Goal: Information Seeking & Learning: Check status

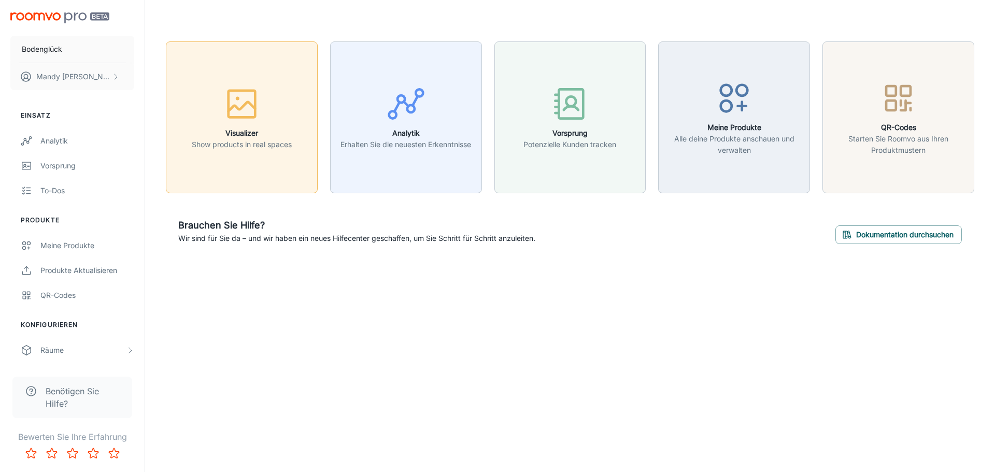
click at [248, 126] on div "button" at bounding box center [242, 105] width 100 height 43
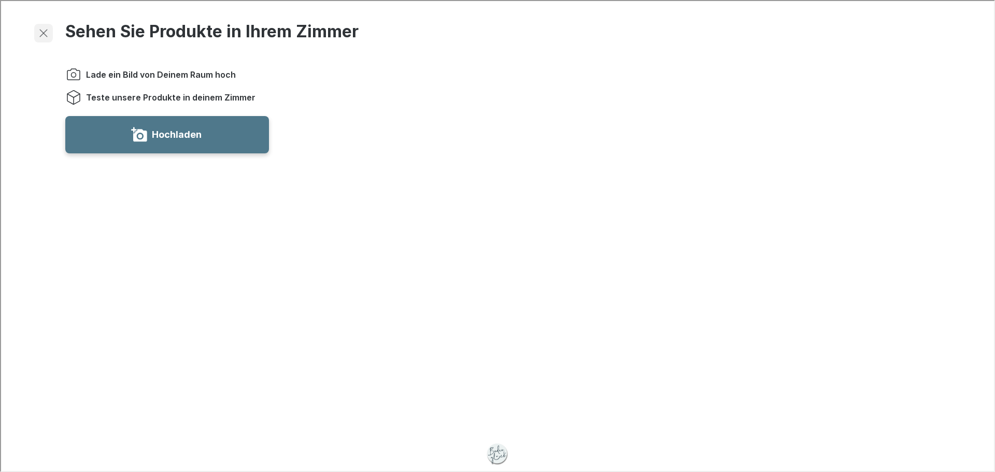
click at [41, 31] on line "button" at bounding box center [42, 31] width 7 height 7
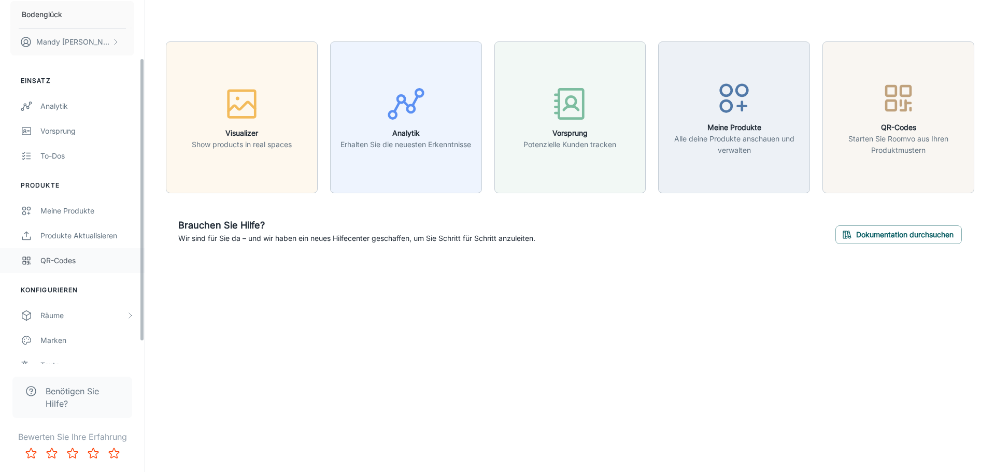
scroll to position [103, 0]
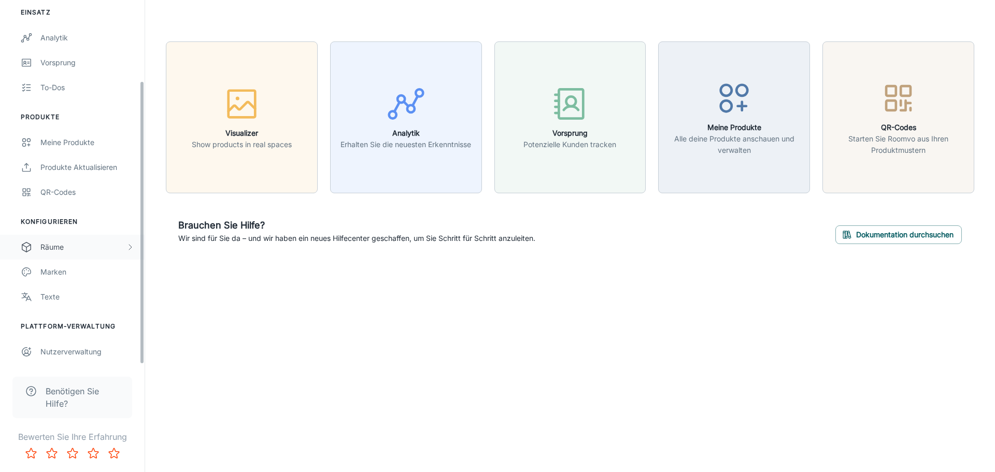
click at [75, 246] on div "Räume" at bounding box center [82, 246] width 85 height 11
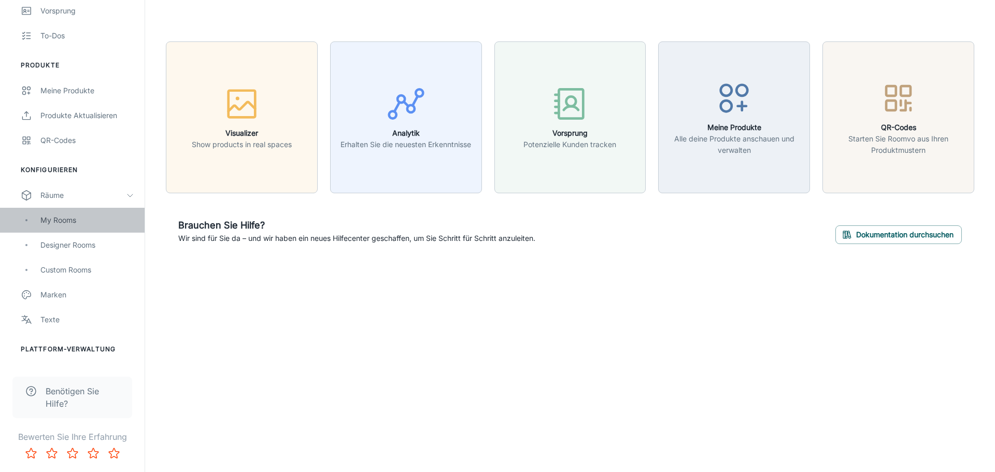
click at [74, 219] on div "My Rooms" at bounding box center [87, 219] width 94 height 11
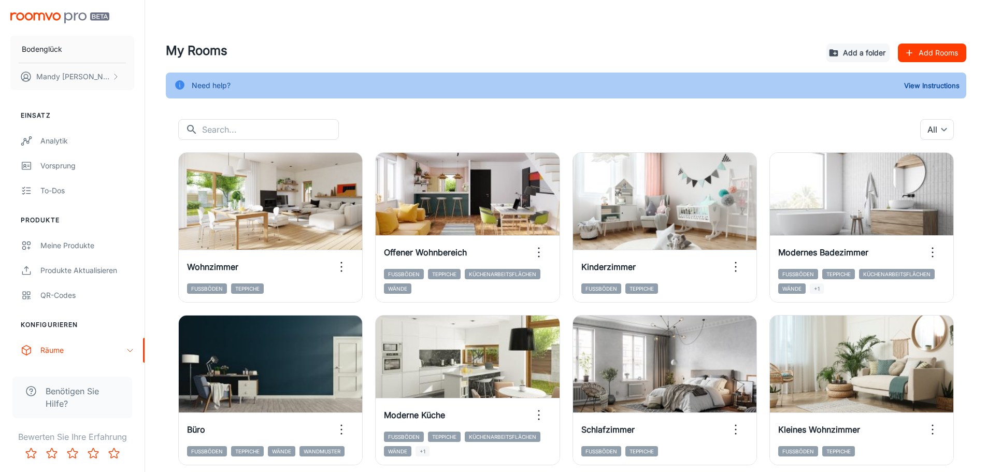
click at [945, 55] on button "Add Rooms" at bounding box center [932, 53] width 68 height 19
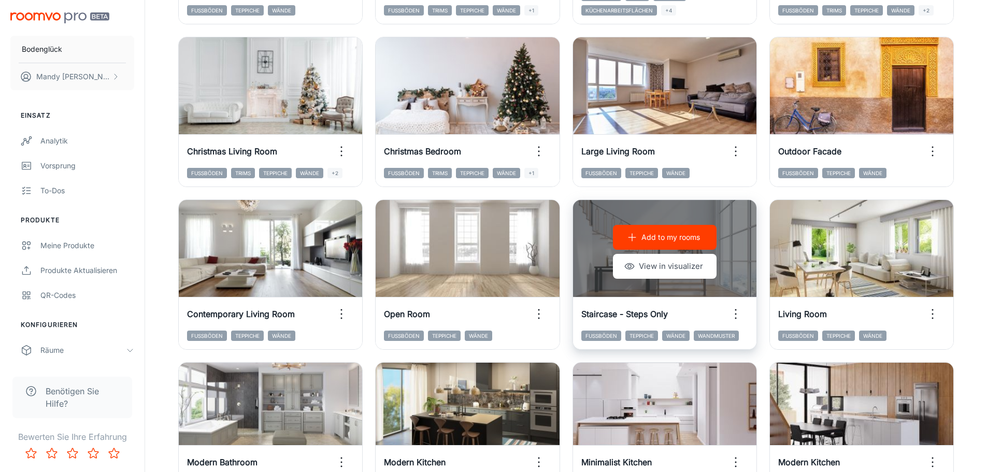
scroll to position [1069, 0]
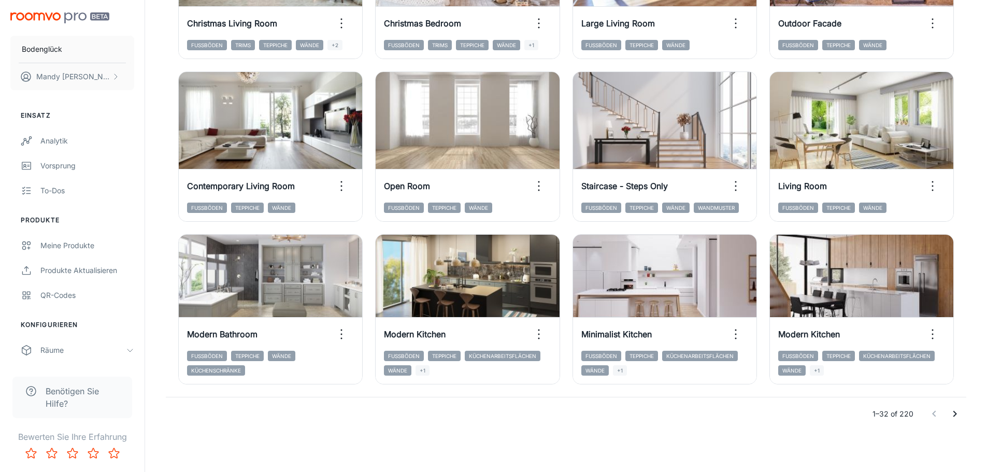
click at [960, 414] on icon "Go to next page" at bounding box center [955, 414] width 12 height 12
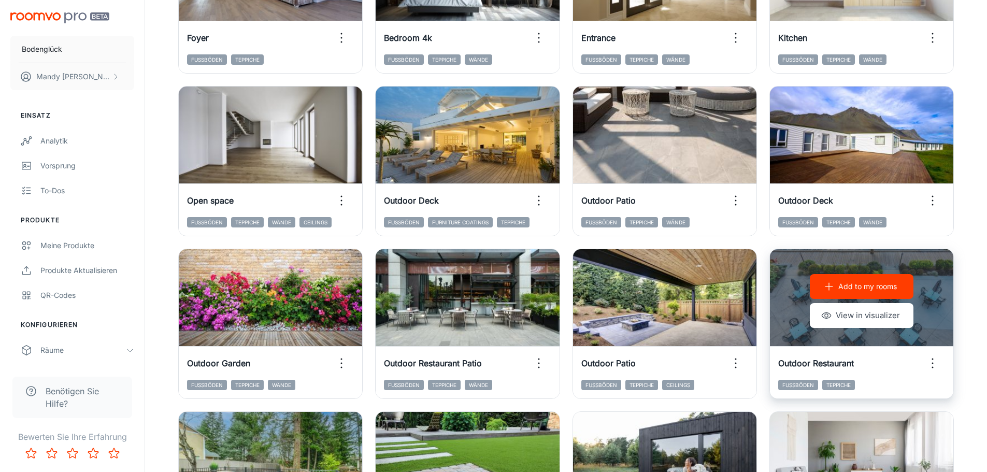
scroll to position [414, 0]
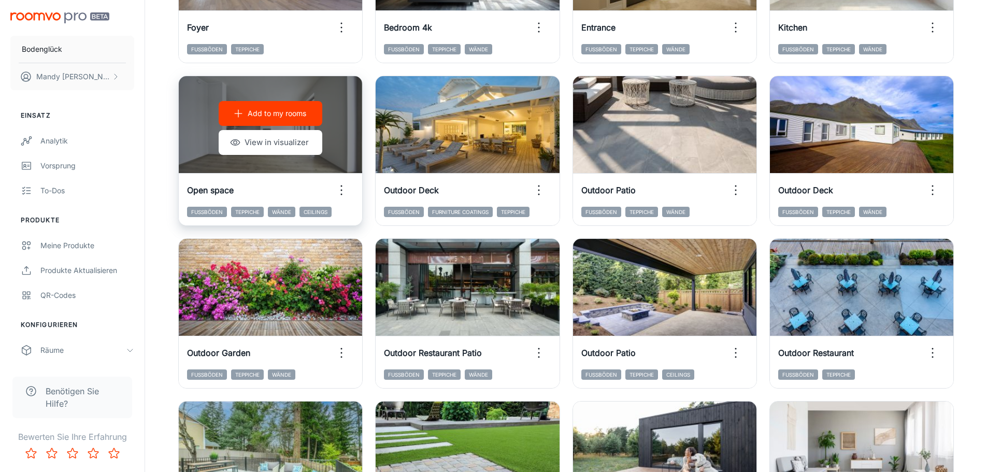
click at [274, 117] on p "Add to my rooms" at bounding box center [277, 113] width 59 height 11
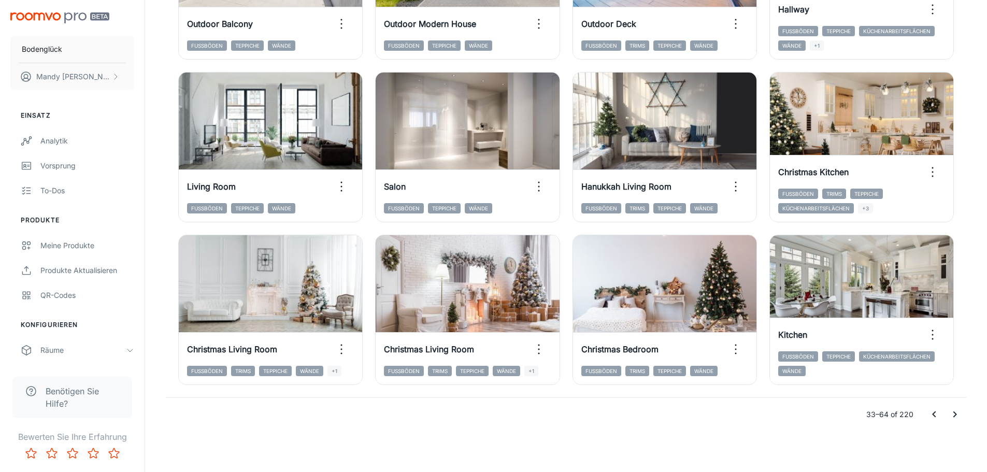
scroll to position [1069, 0]
click at [949, 413] on icon "Go to next page" at bounding box center [955, 414] width 12 height 12
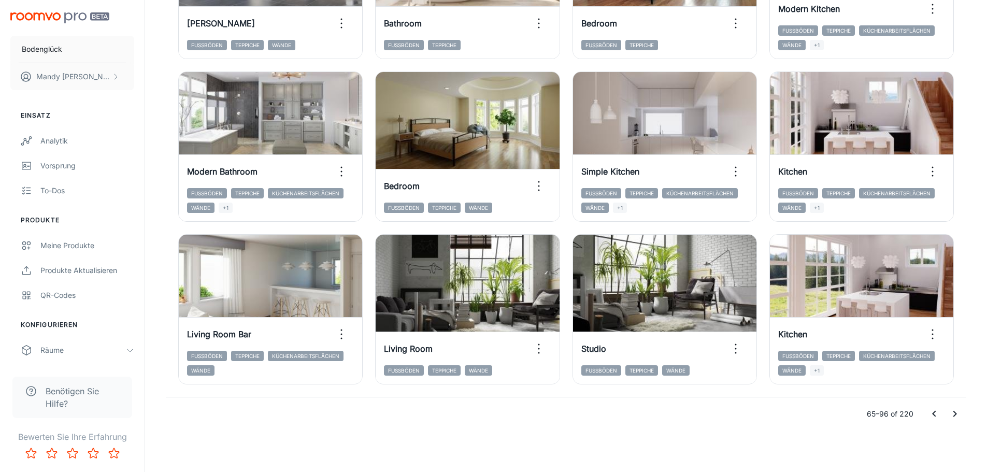
click at [952, 414] on icon "Go to next page" at bounding box center [955, 414] width 12 height 12
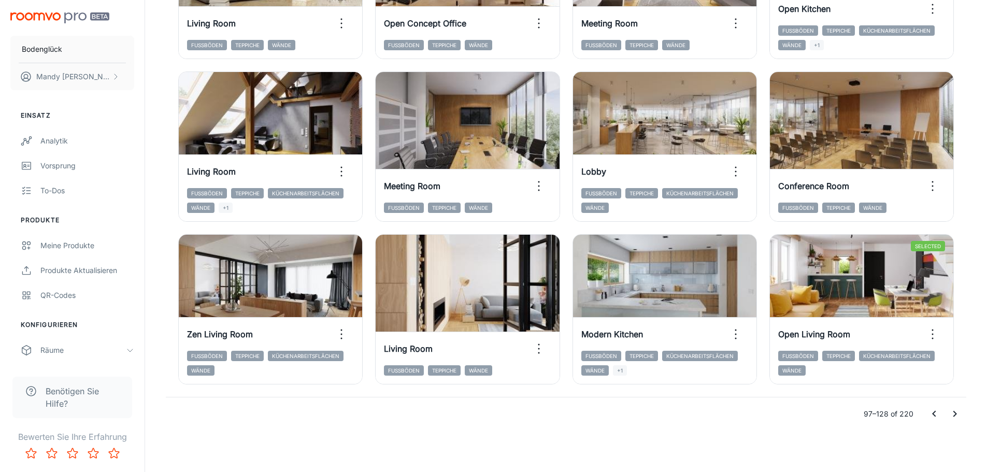
click at [953, 414] on icon "Go to next page" at bounding box center [955, 414] width 12 height 12
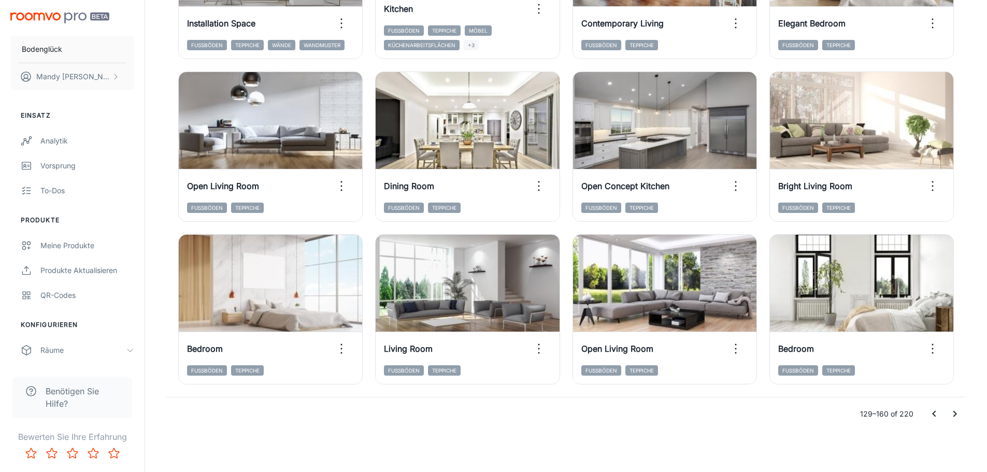
click at [954, 416] on icon "Go to next page" at bounding box center [955, 414] width 4 height 6
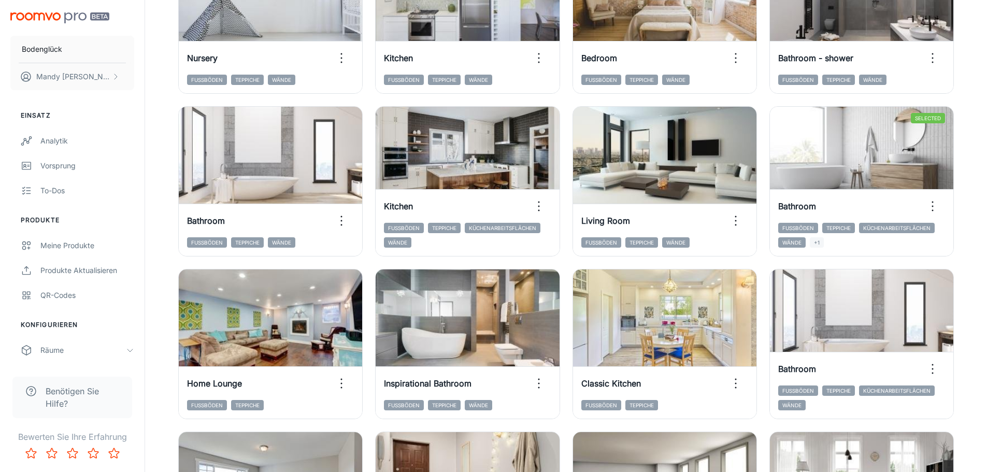
scroll to position [707, 0]
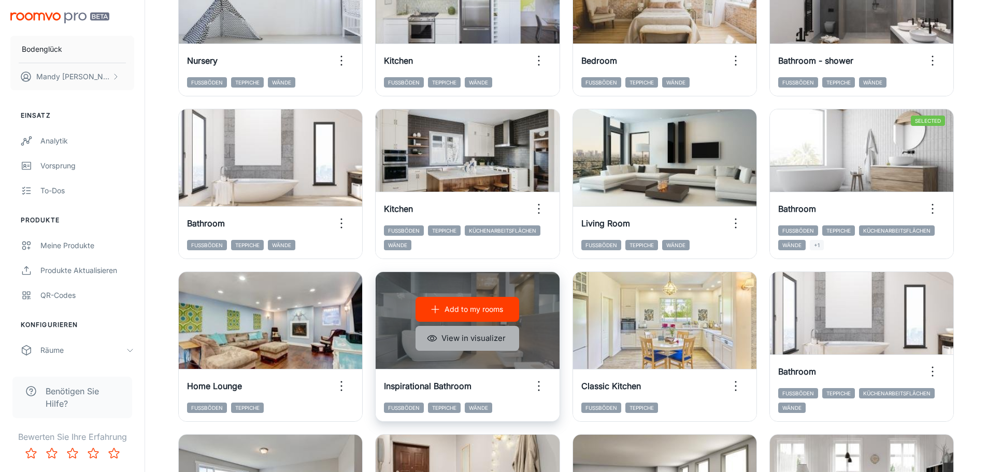
click at [433, 339] on icon "button" at bounding box center [432, 338] width 10 height 10
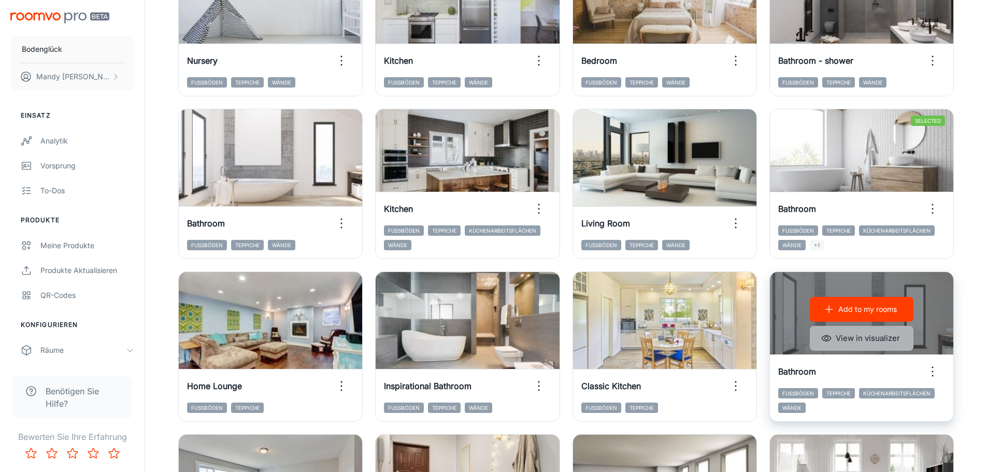
click at [893, 338] on button "View in visualizer" at bounding box center [862, 338] width 104 height 25
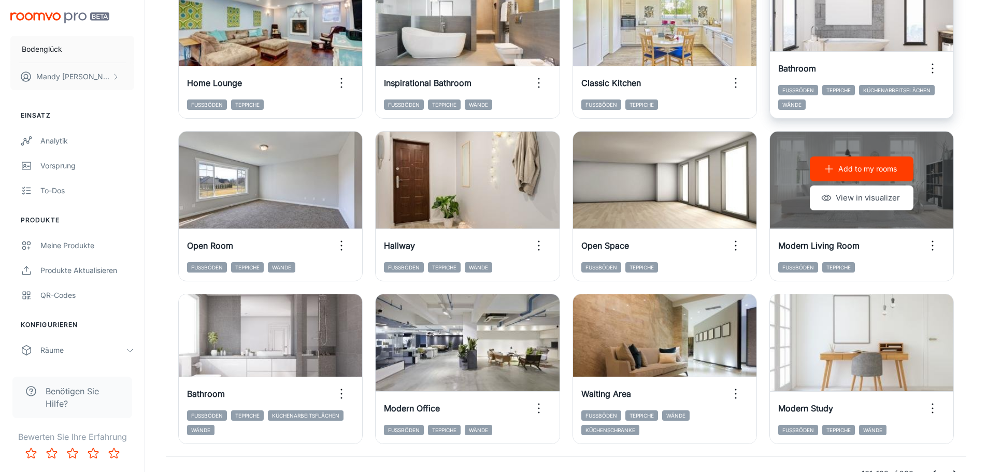
scroll to position [1069, 0]
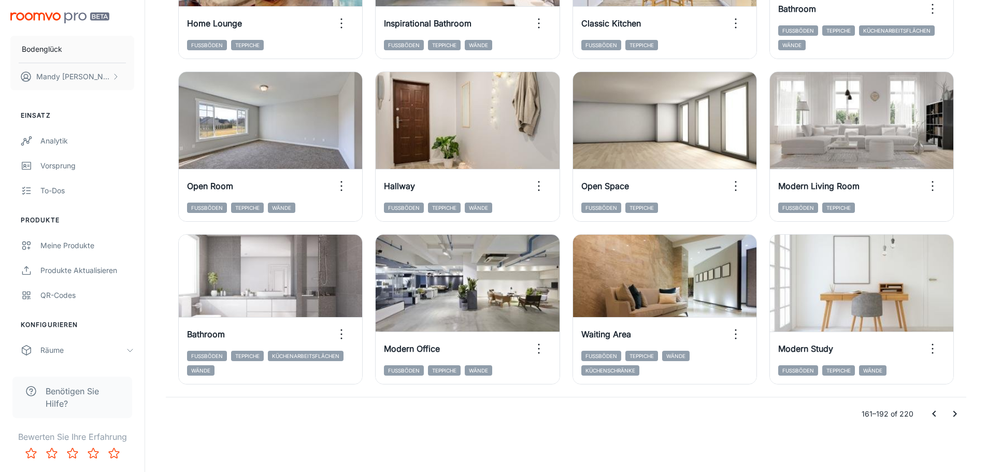
click at [958, 415] on icon "Go to next page" at bounding box center [955, 414] width 12 height 12
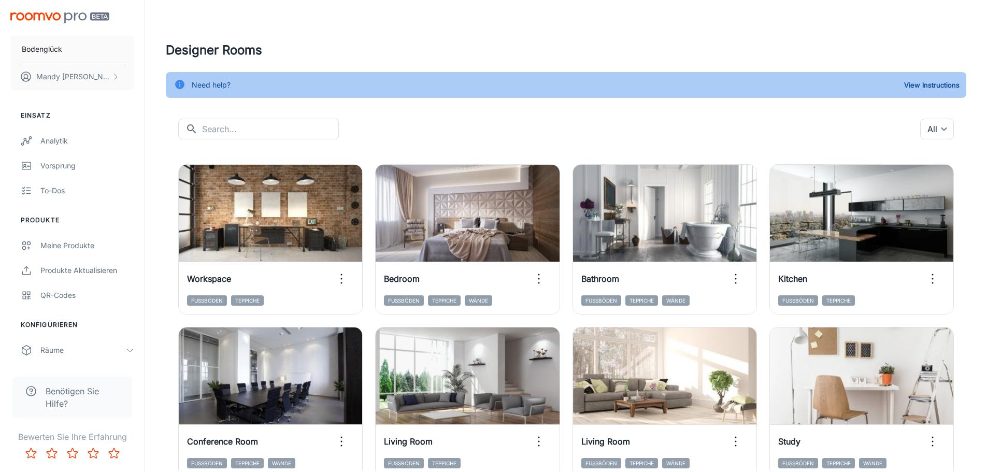
scroll to position [0, 0]
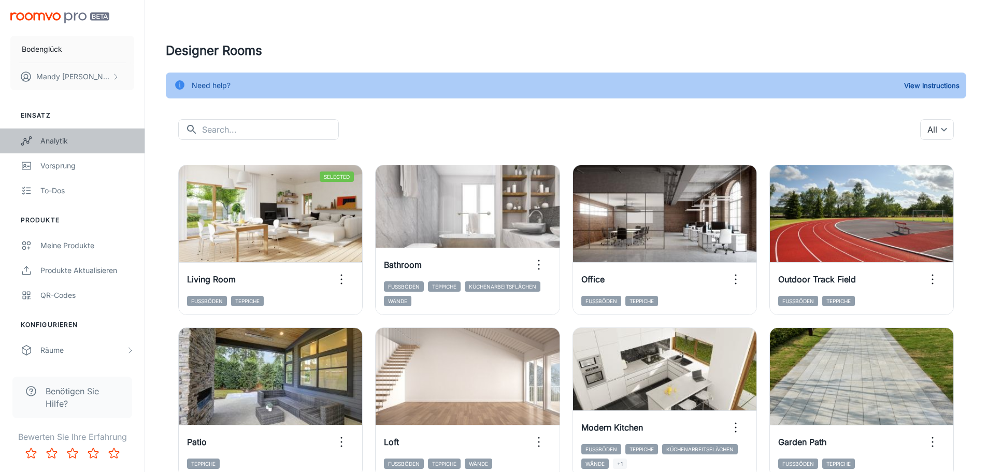
click at [58, 139] on div "Analytik" at bounding box center [87, 140] width 94 height 11
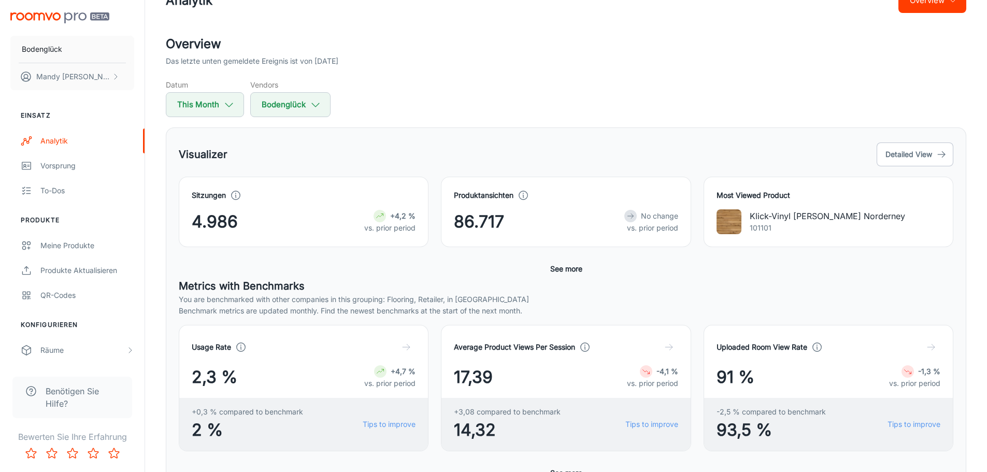
scroll to position [104, 0]
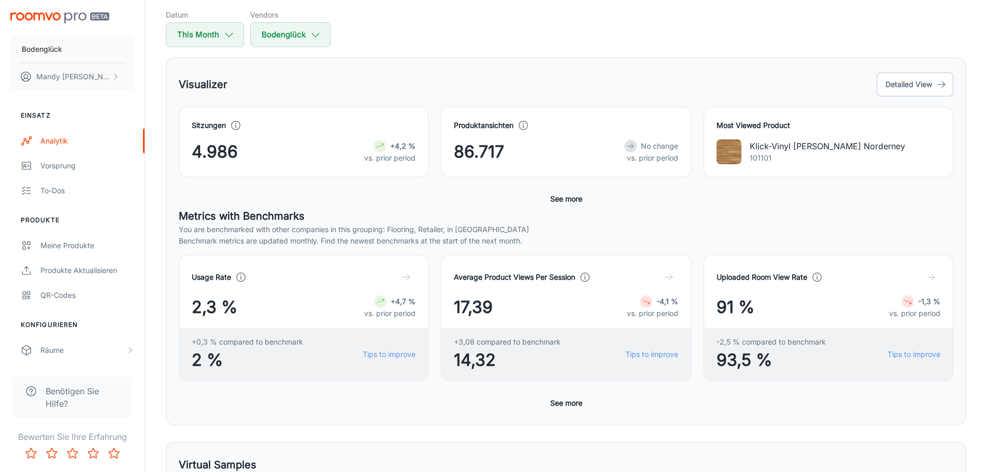
click at [561, 397] on button "See more" at bounding box center [566, 403] width 40 height 19
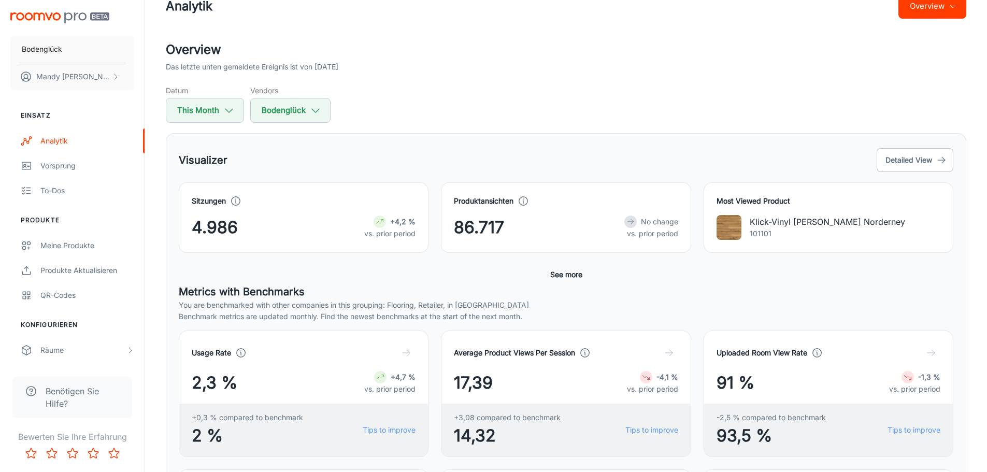
scroll to position [0, 0]
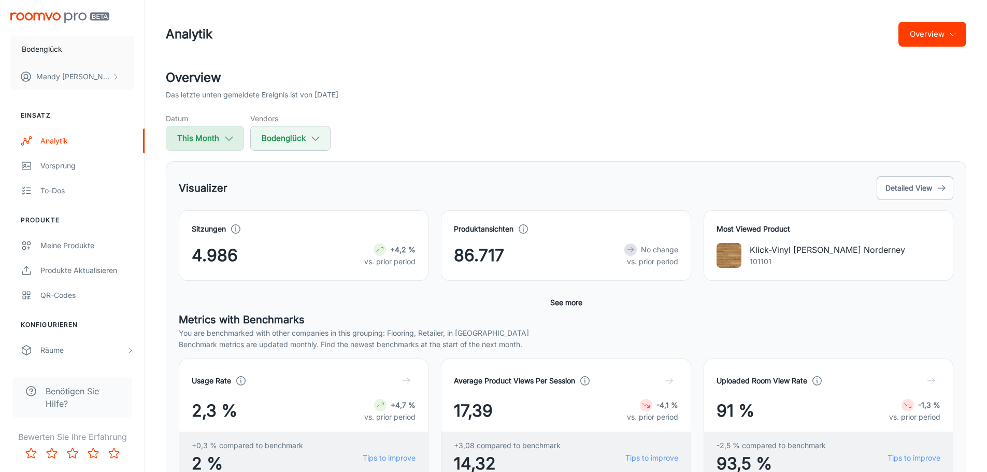
click at [227, 134] on icon "button" at bounding box center [228, 138] width 11 height 11
select select "8"
select select "2025"
select select "8"
select select "2025"
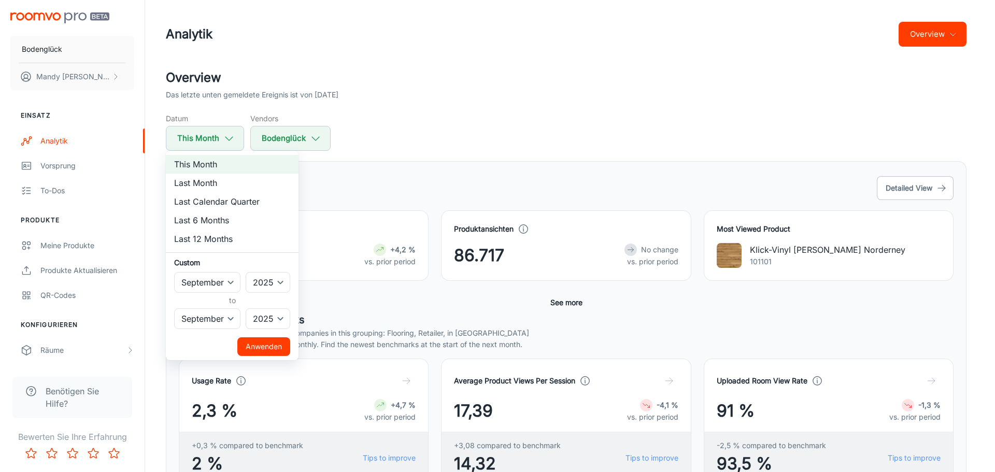
click at [228, 185] on li "Last Month" at bounding box center [232, 183] width 133 height 19
select select "7"
click at [231, 217] on li "Last 6 Months" at bounding box center [232, 220] width 133 height 19
select select "2"
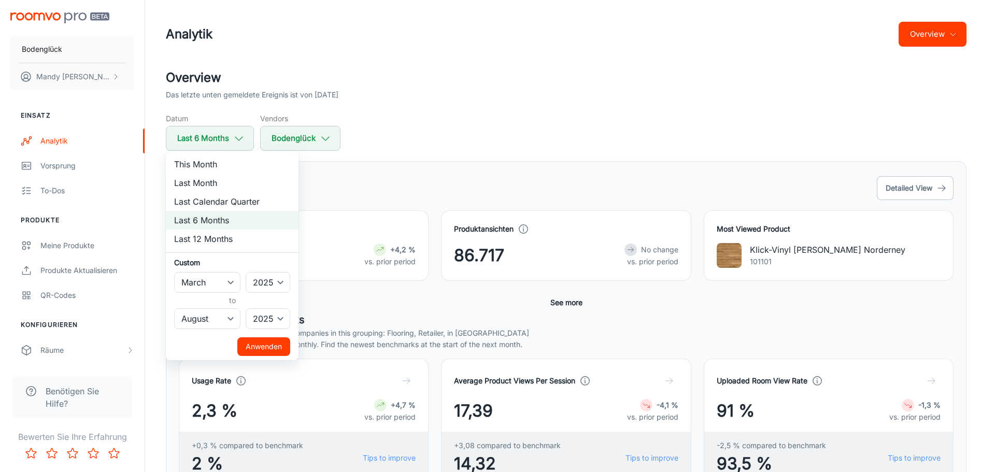
click at [285, 343] on button "Anwenden" at bounding box center [263, 346] width 53 height 19
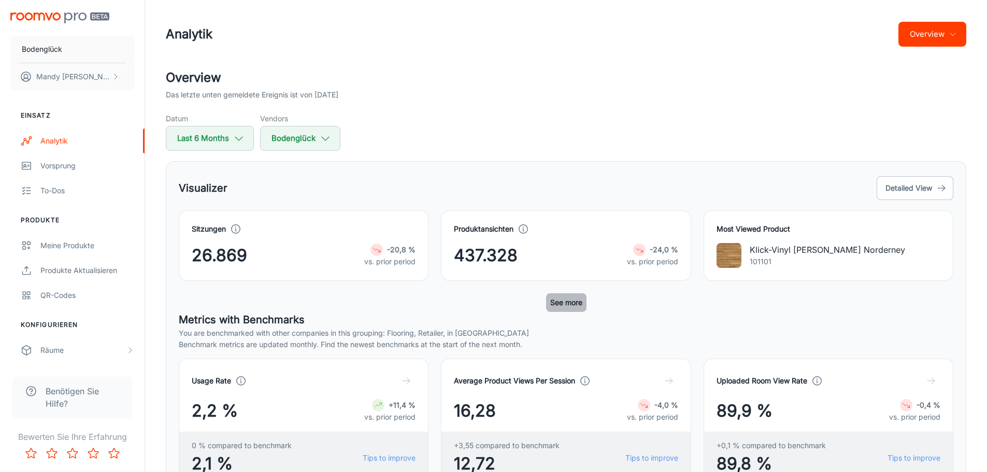
click at [550, 307] on button "See more" at bounding box center [566, 302] width 40 height 19
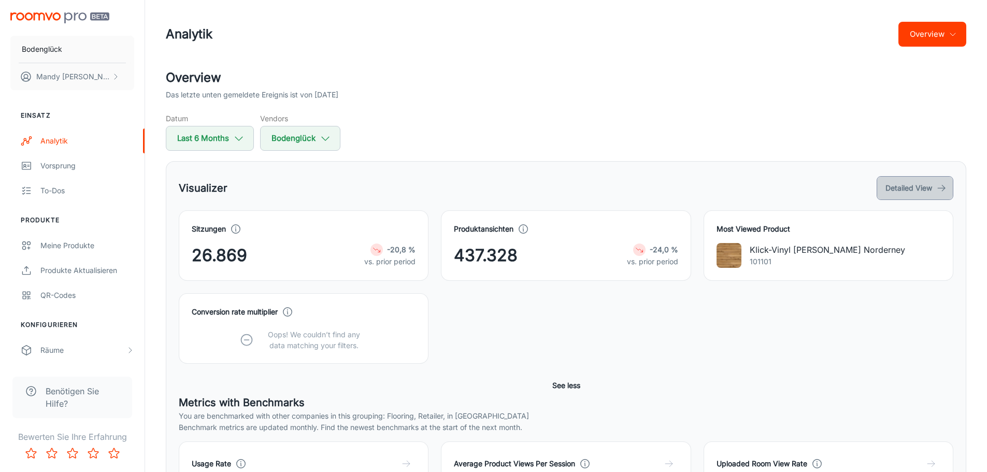
click at [922, 179] on button "Detailed View" at bounding box center [915, 188] width 77 height 24
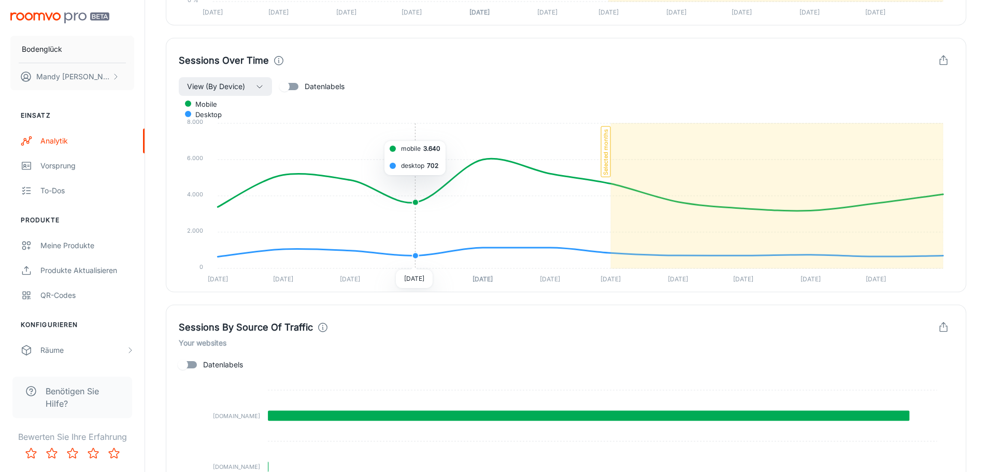
scroll to position [983, 0]
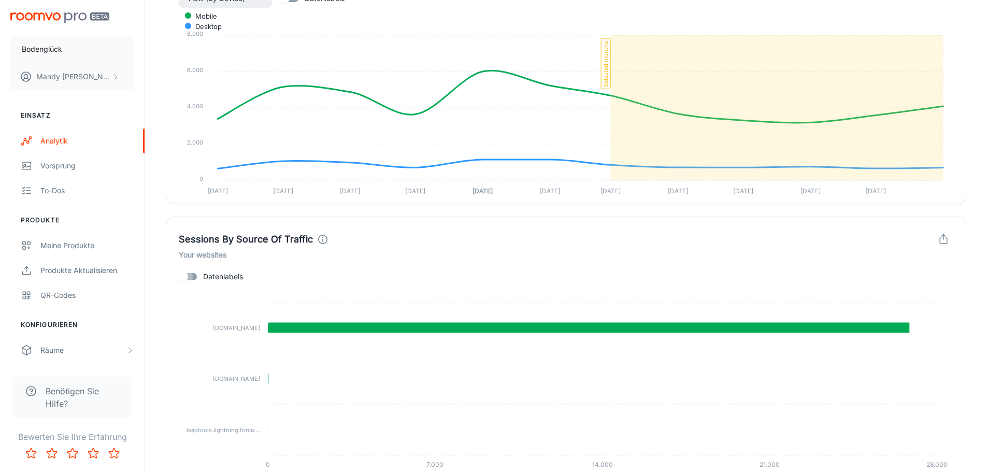
click at [189, 274] on input "Datenlabels" at bounding box center [182, 277] width 59 height 20
checkbox input "true"
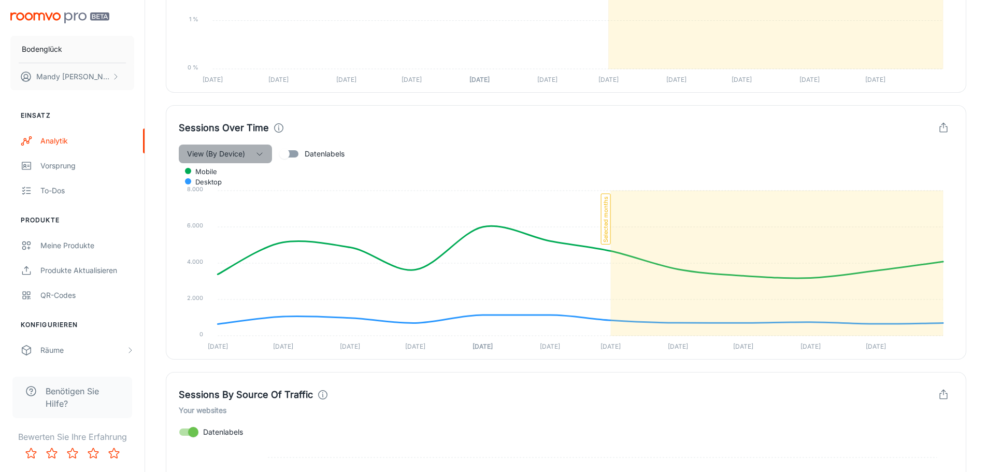
click at [244, 154] on span "View (By Device)" at bounding box center [216, 154] width 58 height 12
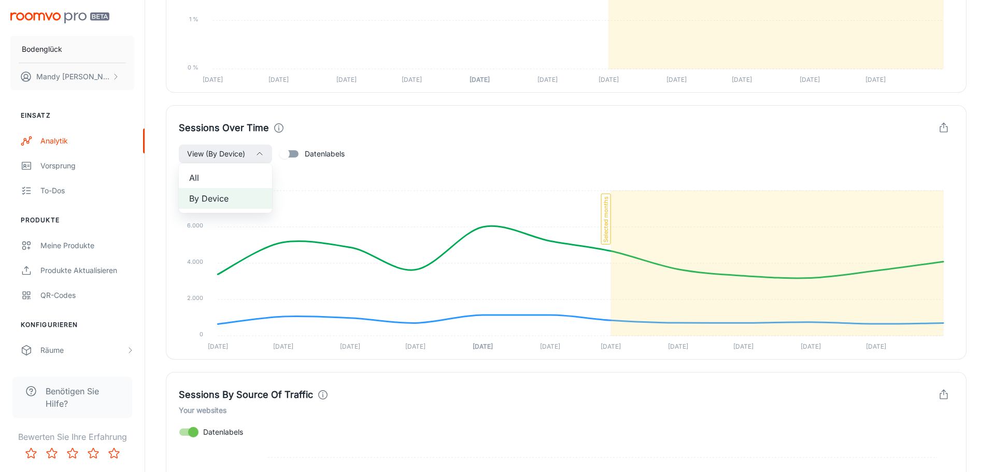
click at [245, 153] on div at bounding box center [497, 236] width 995 height 472
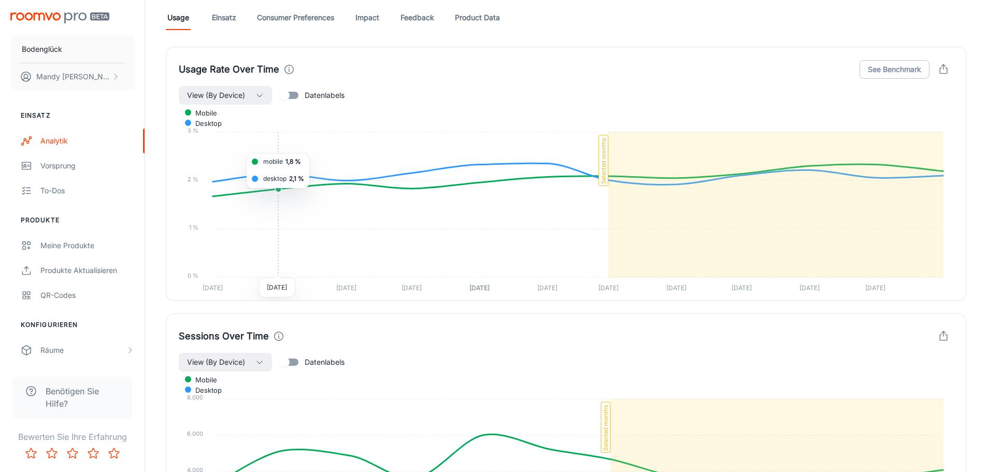
scroll to position [568, 0]
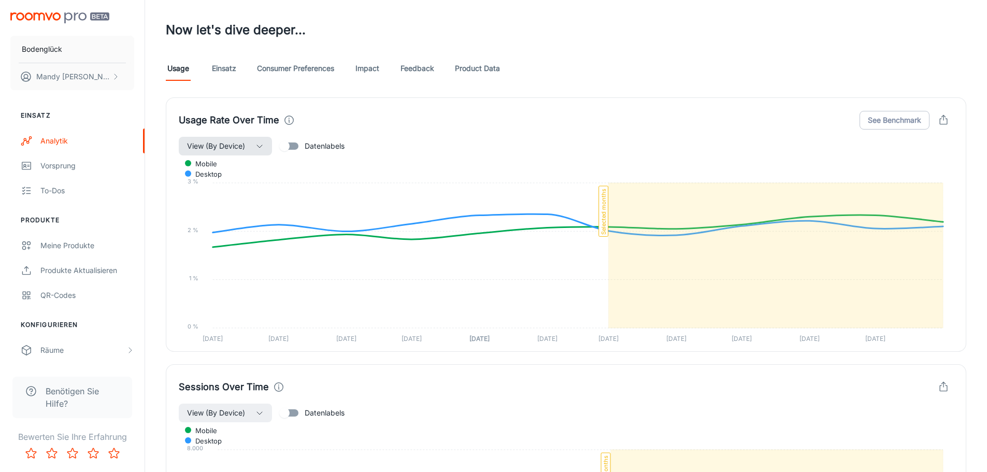
click at [248, 147] on button "View (By Device)" at bounding box center [225, 146] width 93 height 19
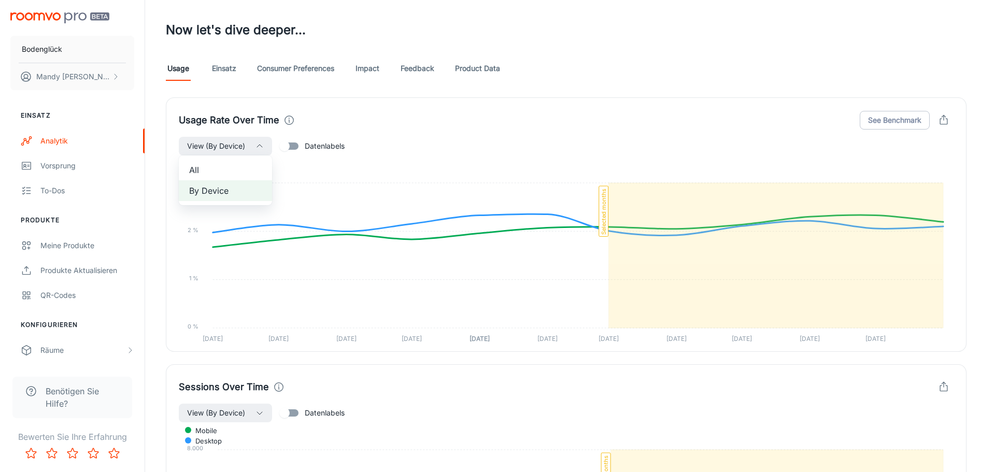
click at [245, 168] on span "All" at bounding box center [225, 170] width 73 height 12
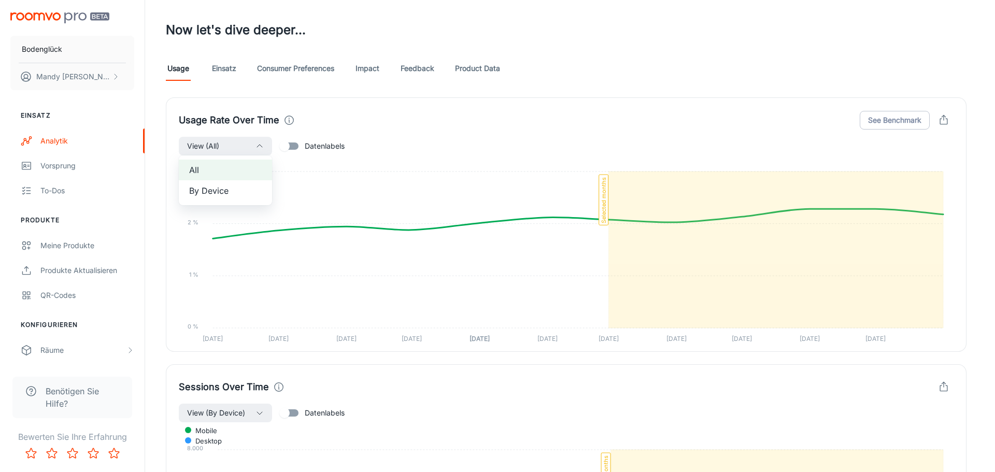
click at [246, 142] on div at bounding box center [497, 236] width 995 height 472
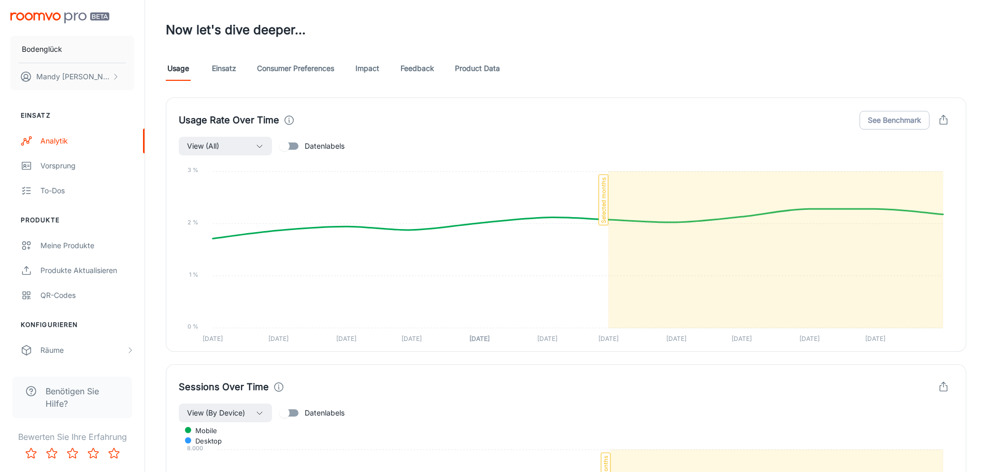
click at [288, 144] on input "Datenlabels" at bounding box center [284, 146] width 59 height 20
checkbox input "true"
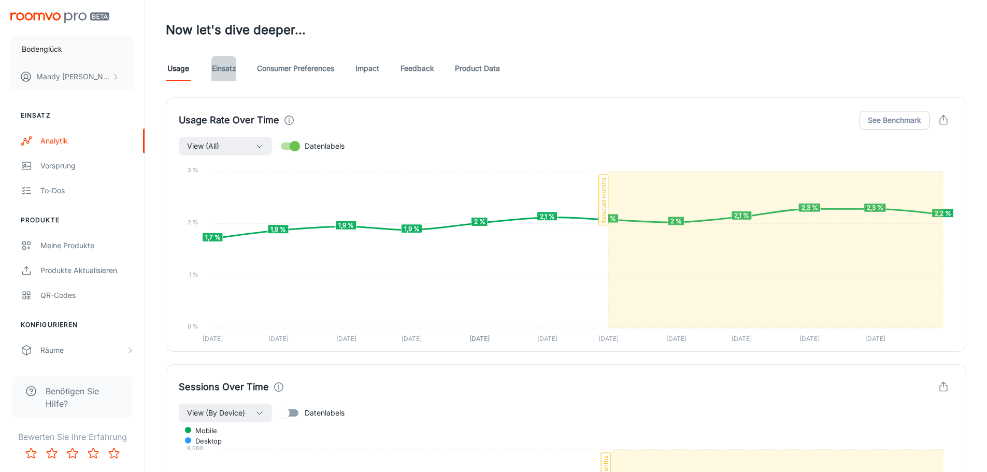
click at [222, 71] on link "Einsatz" at bounding box center [223, 68] width 25 height 25
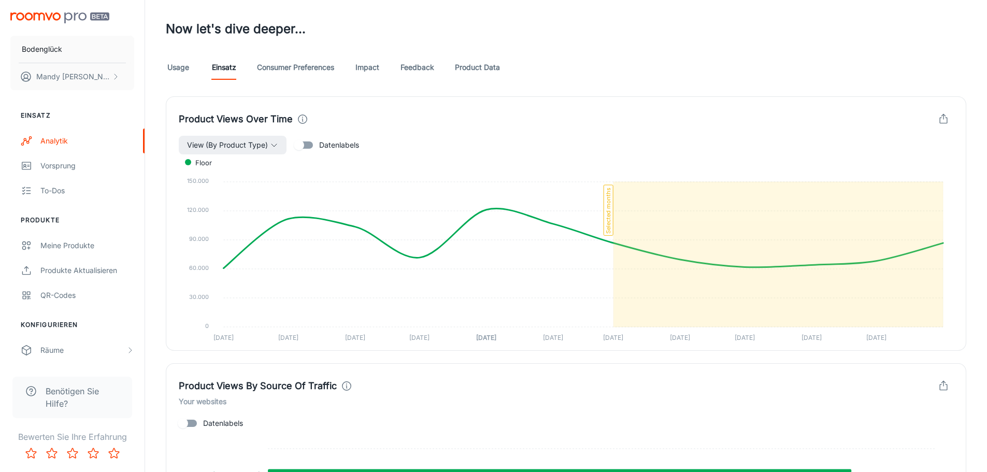
scroll to position [570, 0]
click at [271, 144] on icon "button" at bounding box center [274, 144] width 8 height 8
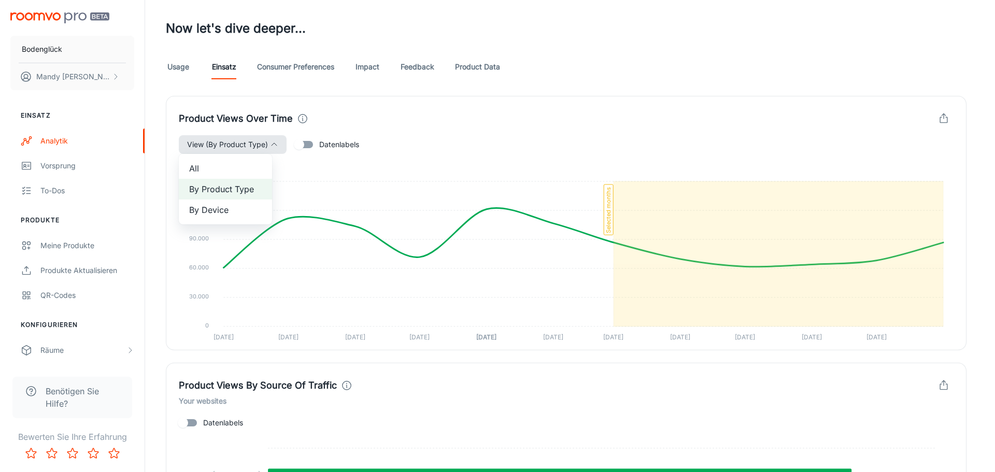
click at [383, 122] on div at bounding box center [497, 236] width 995 height 472
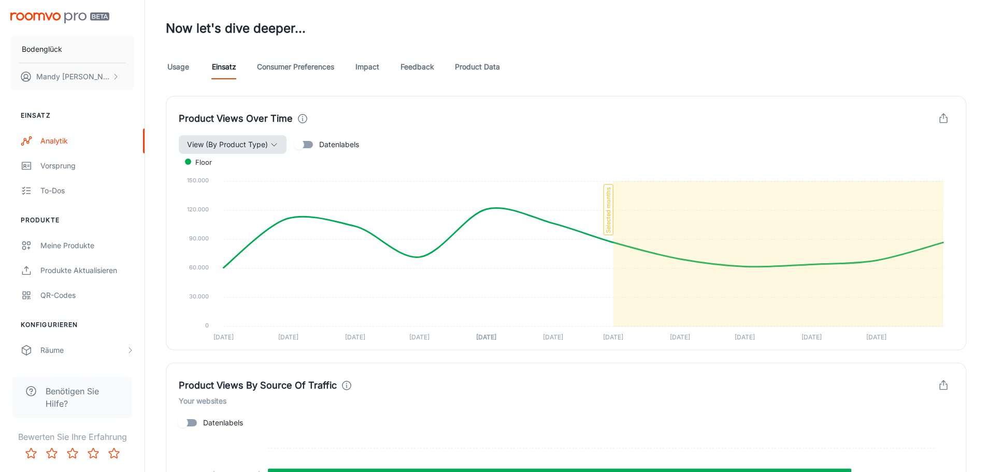
click at [306, 71] on link "Consumer Preferences" at bounding box center [295, 66] width 77 height 25
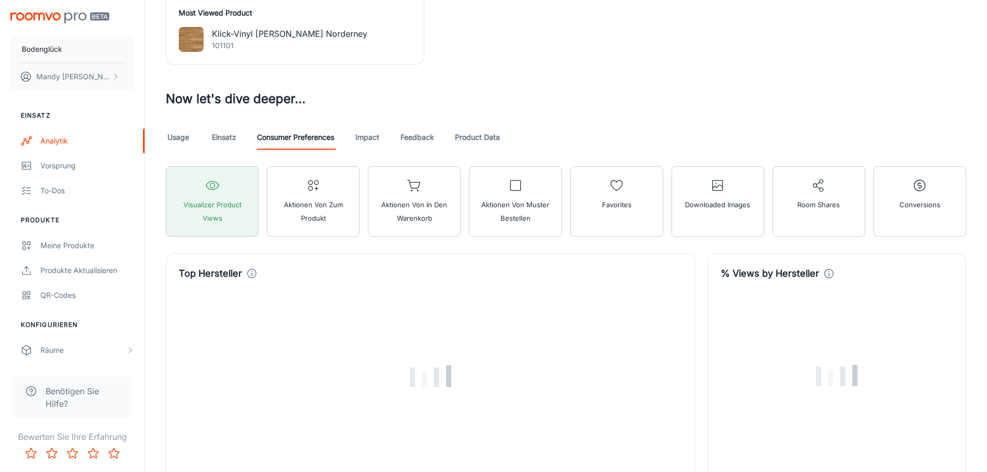
scroll to position [518, 0]
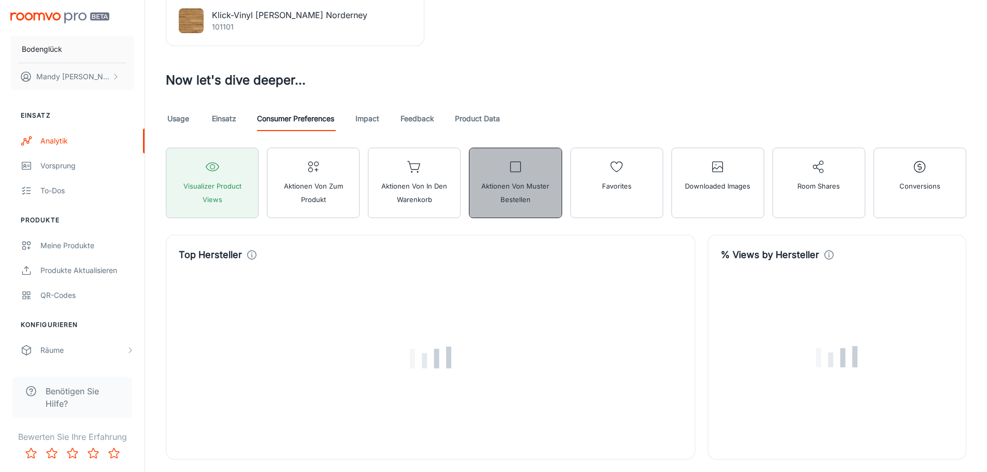
click at [515, 191] on span "Aktionen von Muster bestellen" at bounding box center [515, 192] width 79 height 27
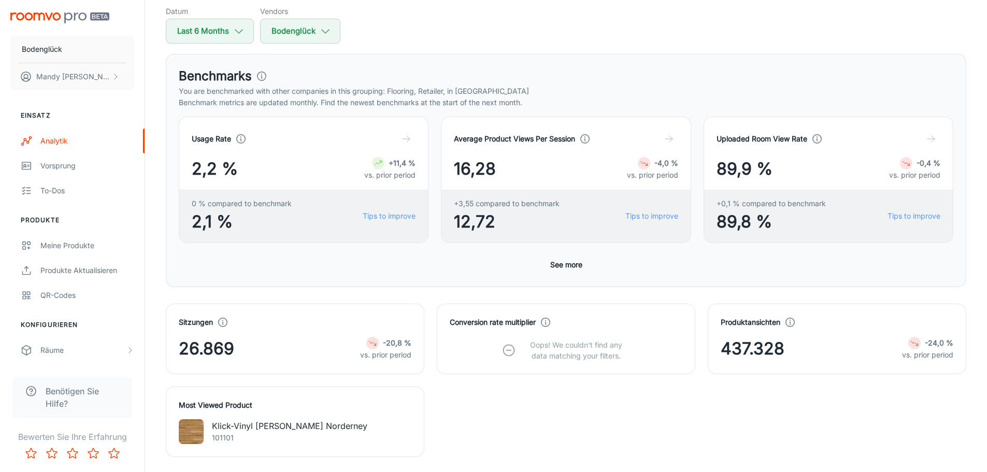
scroll to position [0, 0]
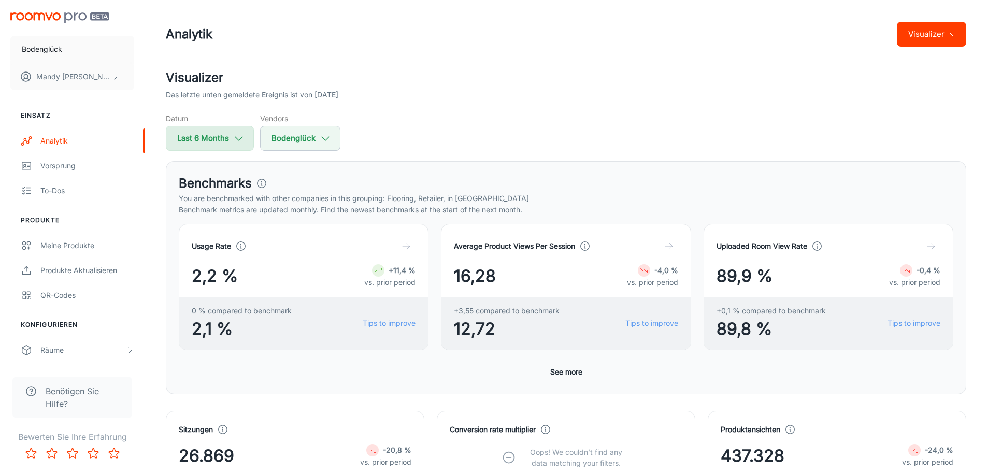
click at [233, 141] on icon "button" at bounding box center [238, 138] width 11 height 11
select select "2"
select select "2025"
select select "7"
select select "2025"
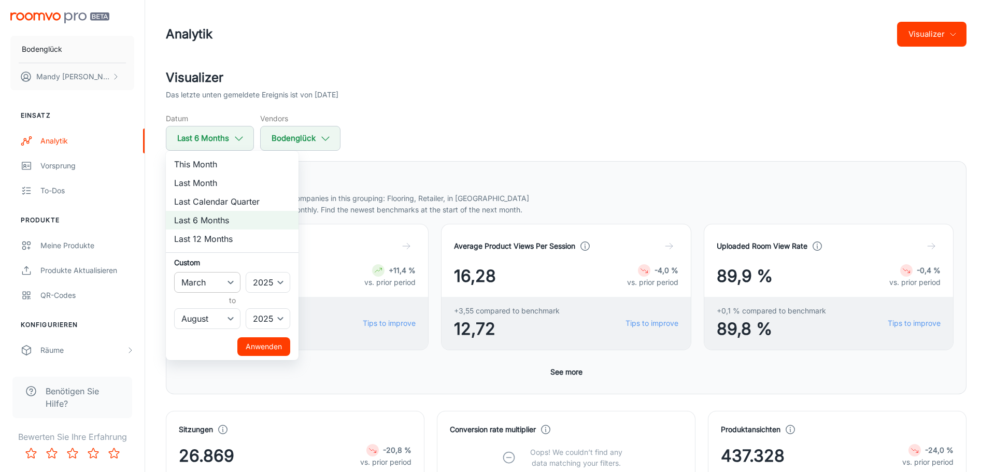
click at [228, 283] on select "January February March April May June July August September October November De…" at bounding box center [207, 282] width 66 height 21
select select "8"
click at [174, 272] on select "January February March April May June July August September October November De…" at bounding box center [207, 282] width 66 height 21
click at [228, 315] on select "January February March April May June July August September October November De…" at bounding box center [207, 318] width 66 height 21
select select "8"
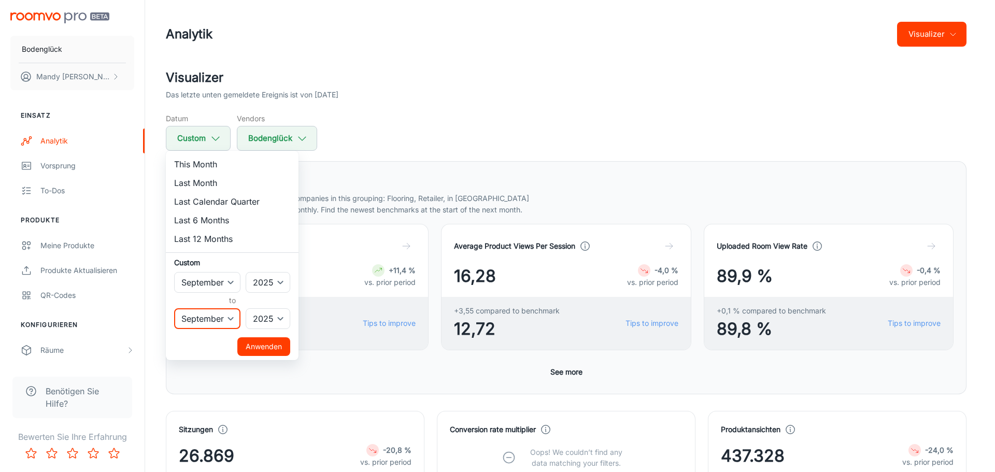
click at [174, 308] on select "January February March April May June July August September October November De…" at bounding box center [207, 318] width 66 height 21
click at [262, 351] on button "Anwenden" at bounding box center [263, 346] width 53 height 19
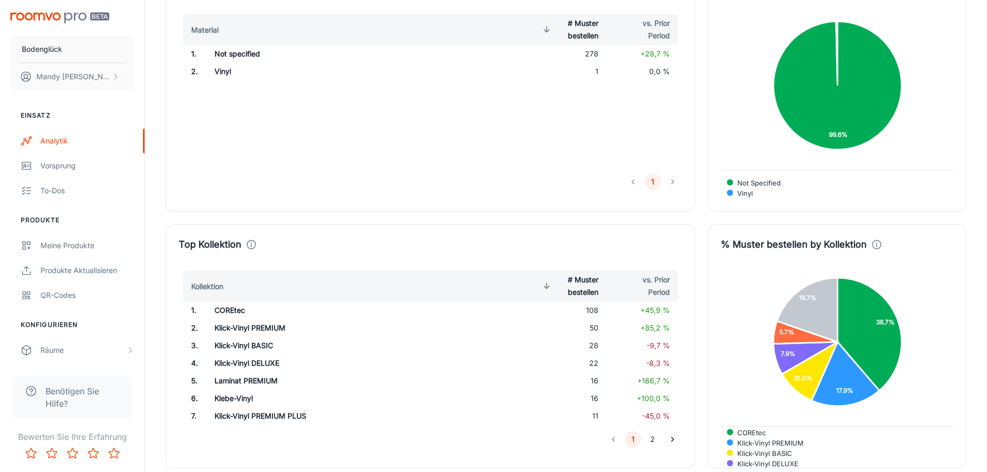
scroll to position [1606, 0]
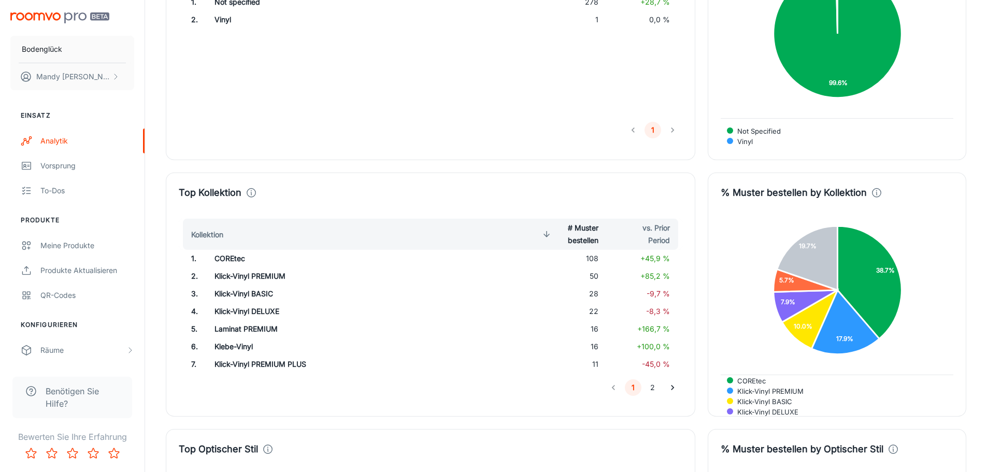
click at [591, 261] on td "108" at bounding box center [570, 259] width 76 height 18
click at [590, 261] on td "108" at bounding box center [570, 259] width 76 height 18
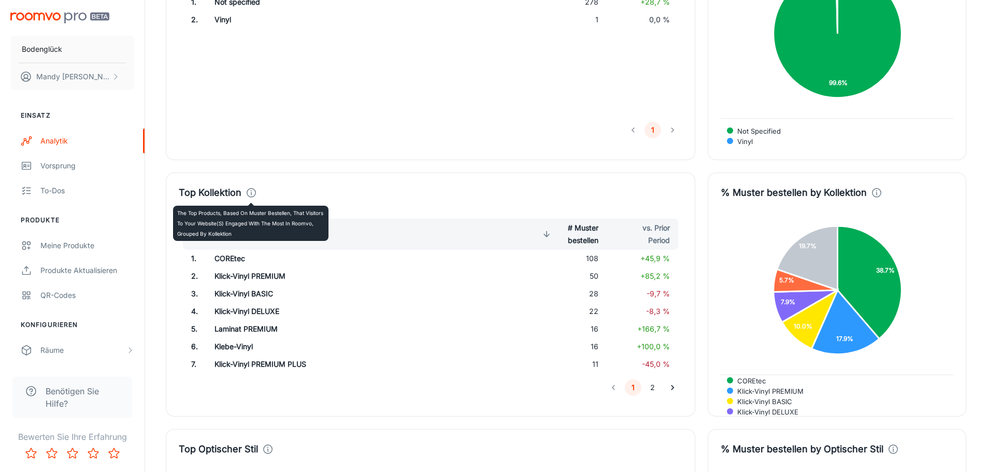
click at [249, 192] on icon at bounding box center [251, 192] width 11 height 11
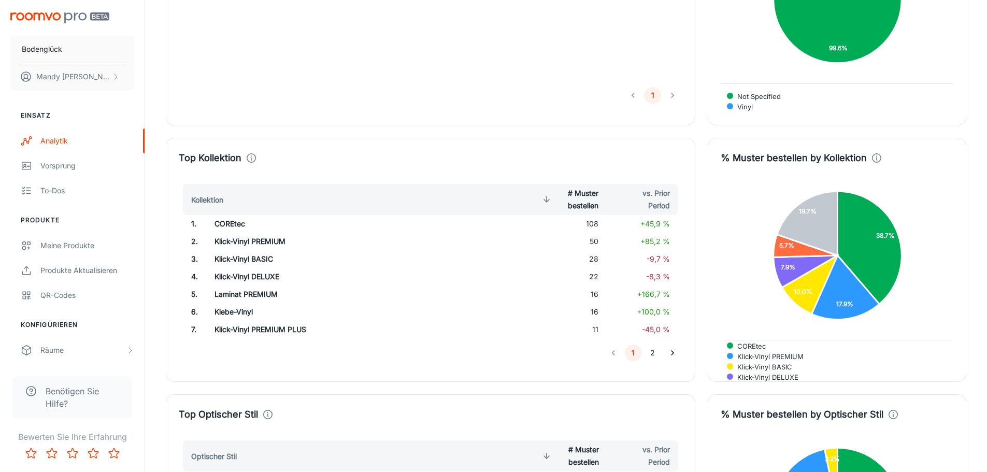
scroll to position [1658, 0]
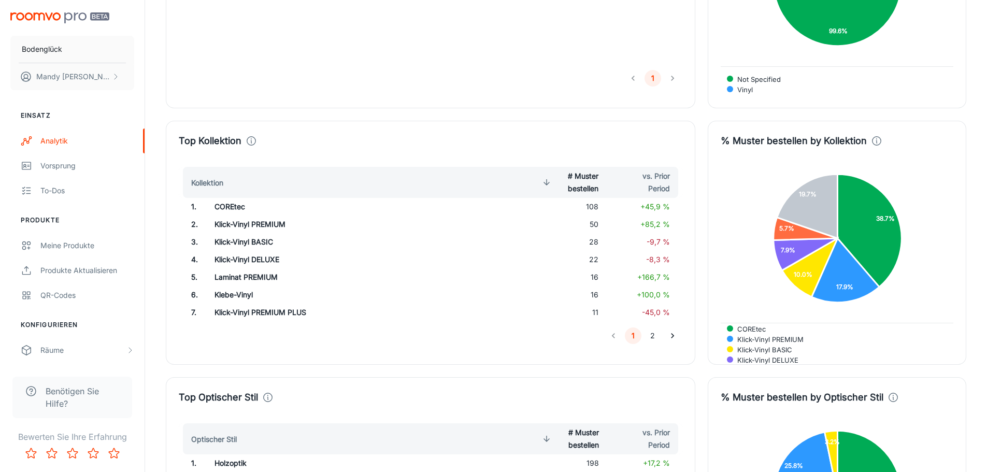
click at [589, 208] on td "108" at bounding box center [570, 207] width 76 height 18
click at [593, 207] on td "108" at bounding box center [570, 207] width 76 height 18
click at [594, 207] on td "108" at bounding box center [570, 207] width 76 height 18
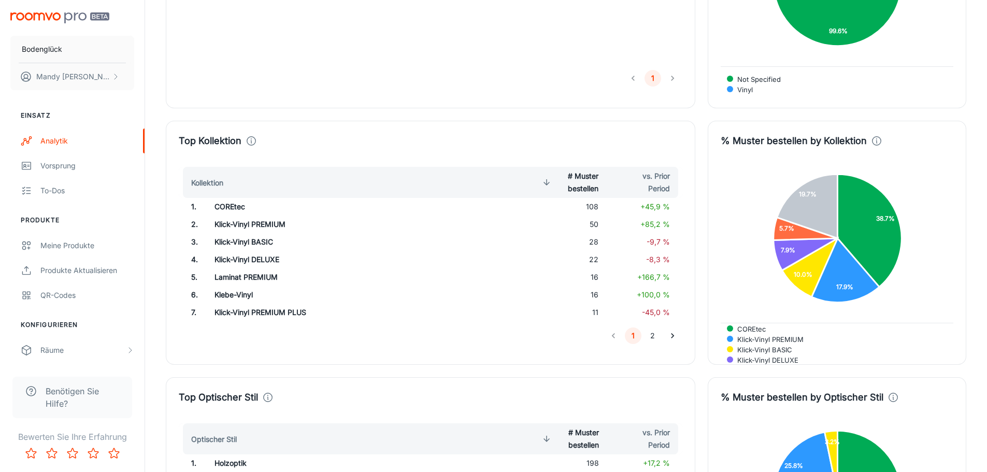
click at [596, 207] on td "108" at bounding box center [570, 207] width 76 height 18
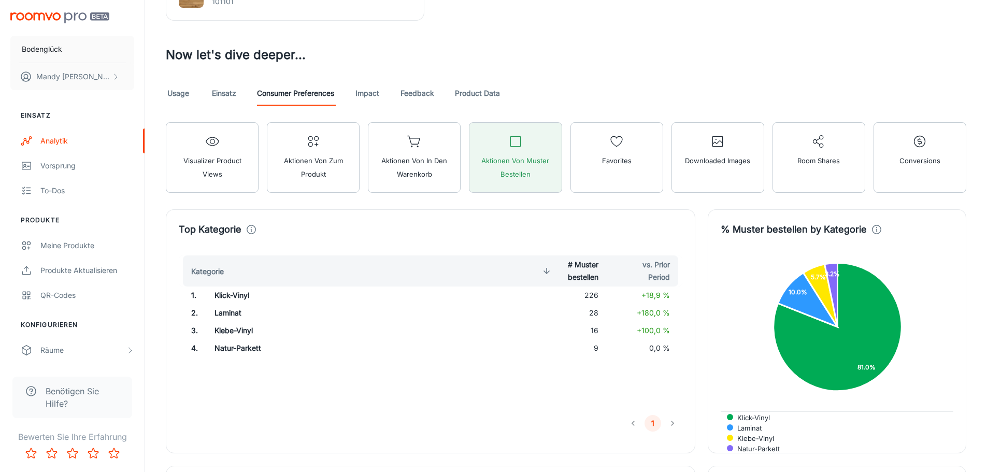
scroll to position [570, 0]
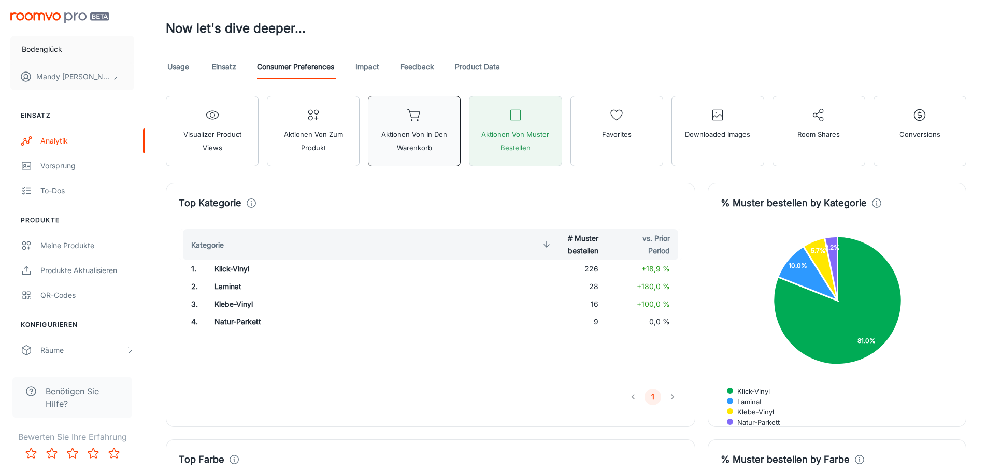
click at [423, 137] on span "Aktionen von In den Warenkorb" at bounding box center [414, 140] width 79 height 27
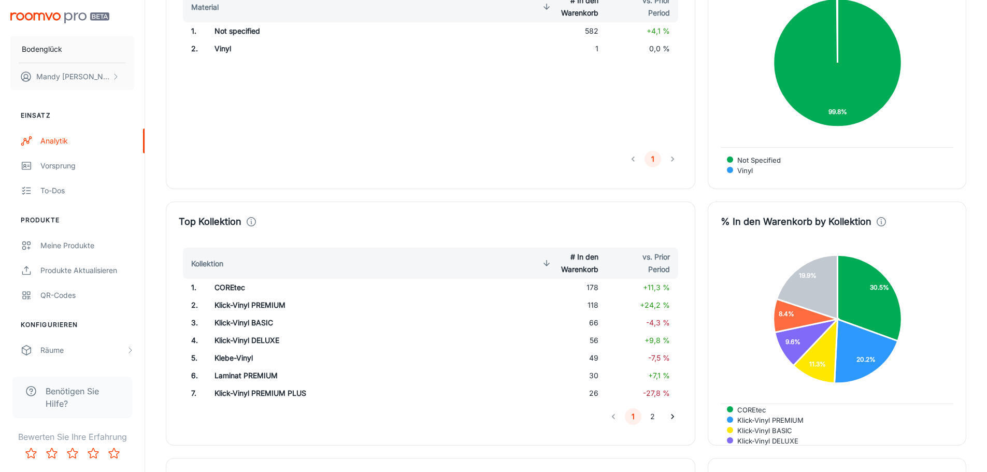
scroll to position [1606, 0]
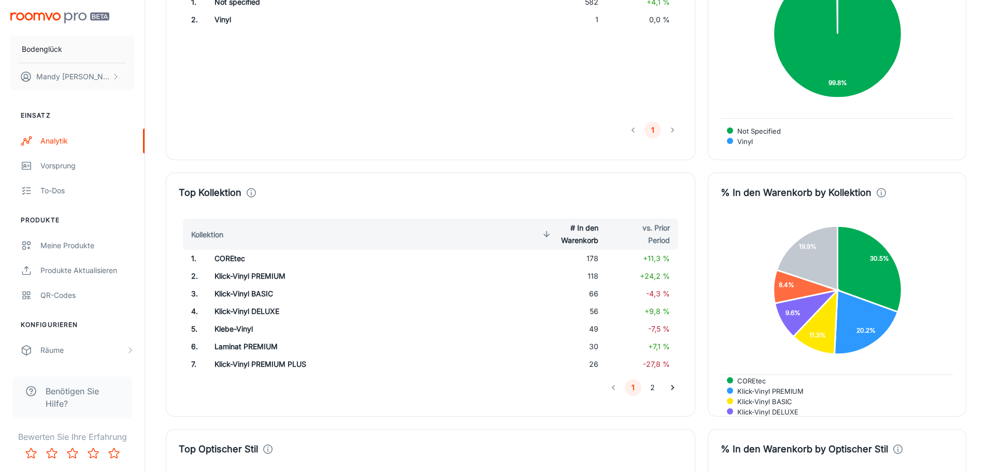
click at [589, 260] on td "178" at bounding box center [570, 259] width 76 height 18
click at [596, 278] on td "118" at bounding box center [570, 276] width 76 height 18
drag, startPoint x: 676, startPoint y: 277, endPoint x: 640, endPoint y: 280, distance: 35.9
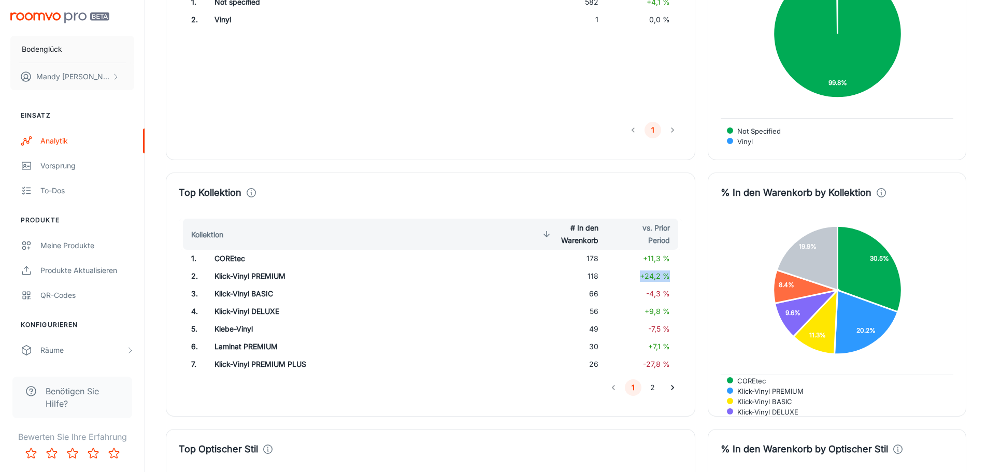
click at [640, 280] on td "+24,2 %" at bounding box center [645, 276] width 76 height 18
drag, startPoint x: 670, startPoint y: 261, endPoint x: 640, endPoint y: 262, distance: 29.6
click at [640, 262] on td "+11,3 %" at bounding box center [645, 259] width 76 height 18
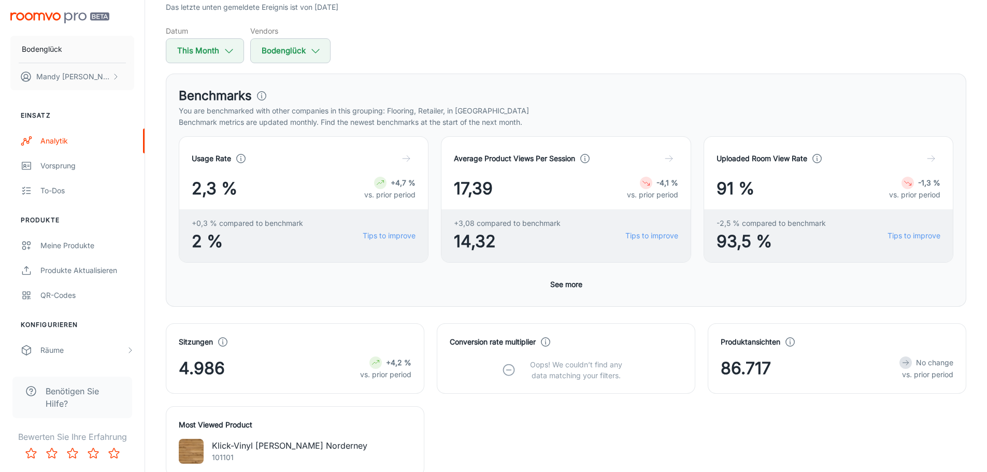
scroll to position [0, 0]
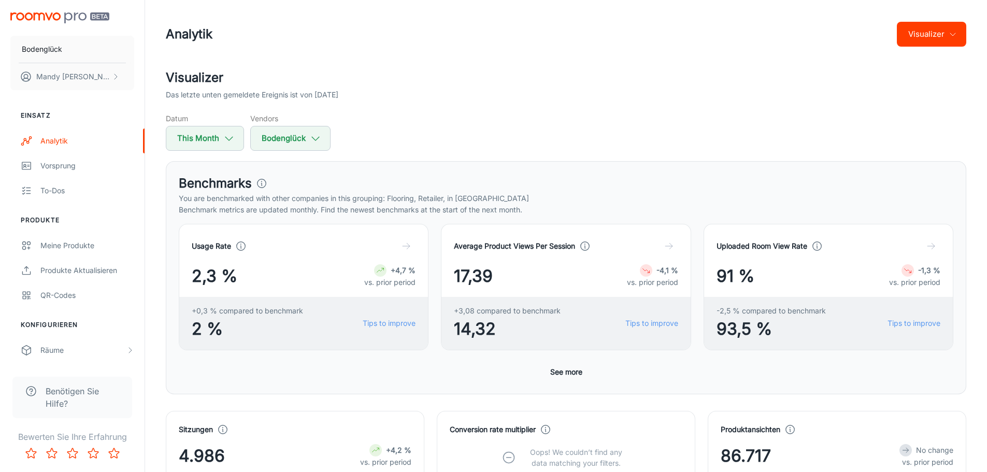
click at [955, 40] on button "Visualizer" at bounding box center [931, 34] width 69 height 25
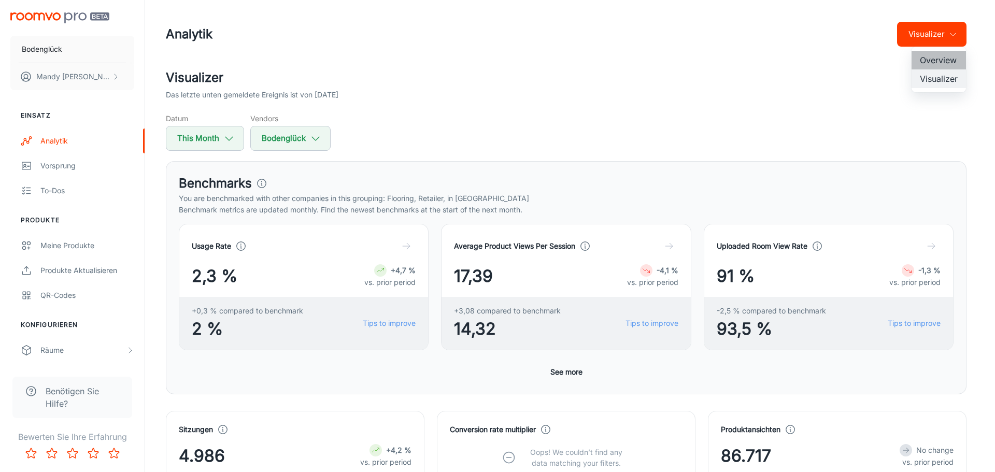
click at [953, 63] on li "Overview" at bounding box center [938, 60] width 54 height 19
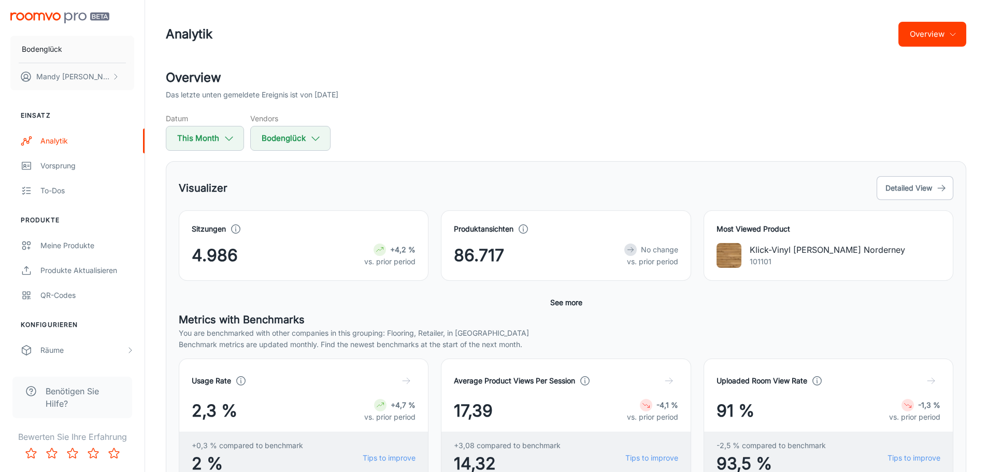
click at [943, 42] on button "Overview" at bounding box center [932, 34] width 68 height 25
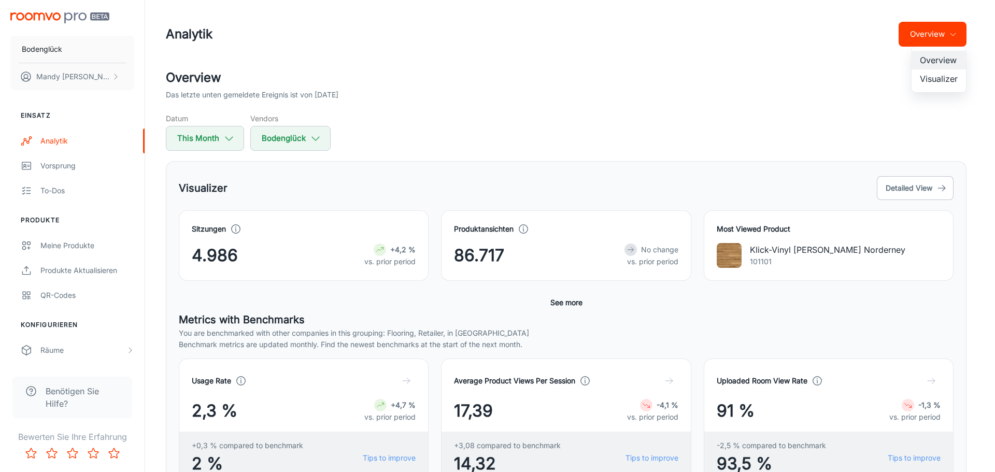
click at [933, 82] on li "Visualizer" at bounding box center [938, 78] width 54 height 19
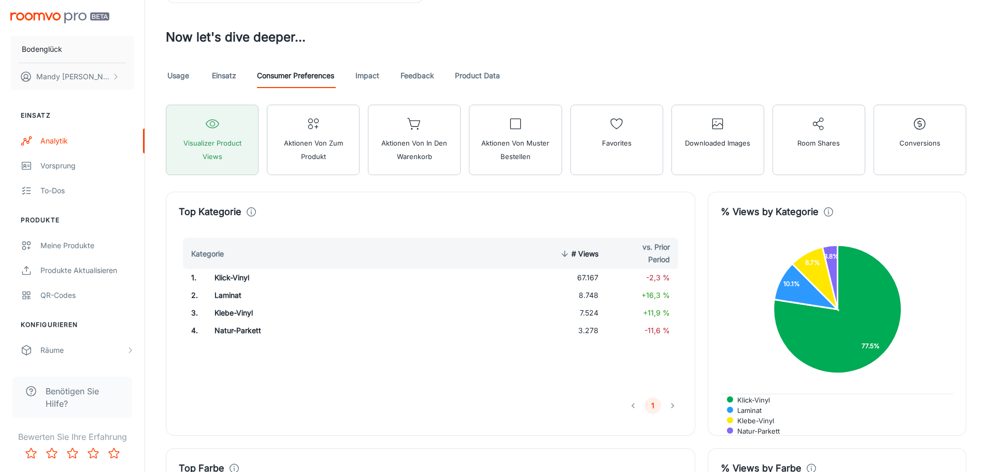
scroll to position [570, 0]
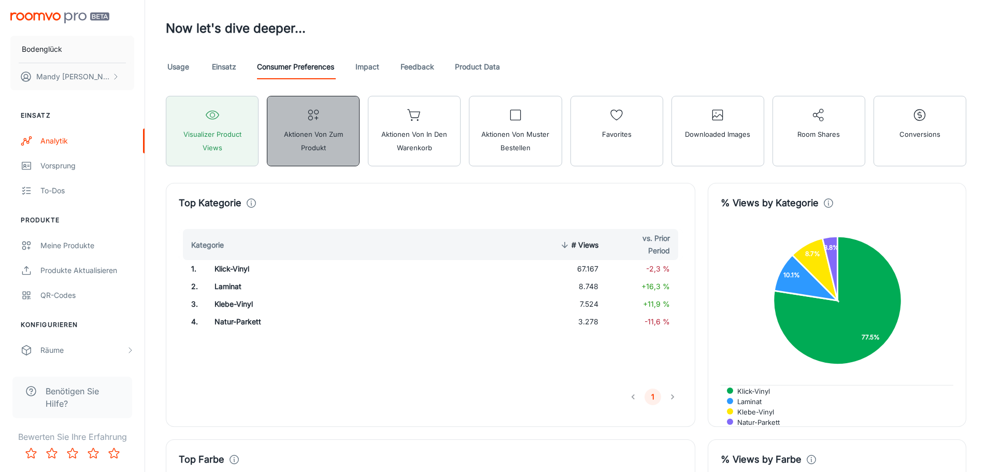
click at [322, 132] on span "Aktionen von Zum Produkt" at bounding box center [313, 140] width 79 height 27
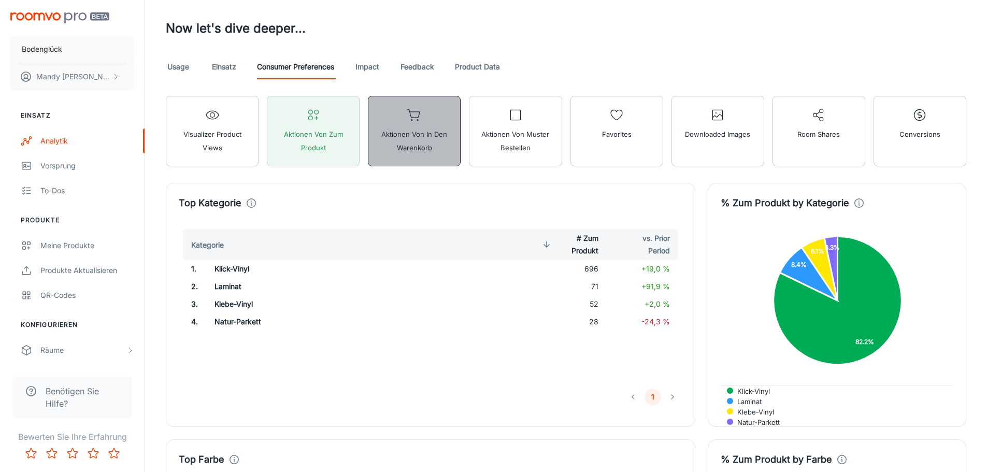
click at [424, 131] on span "Aktionen von In den Warenkorb" at bounding box center [414, 140] width 79 height 27
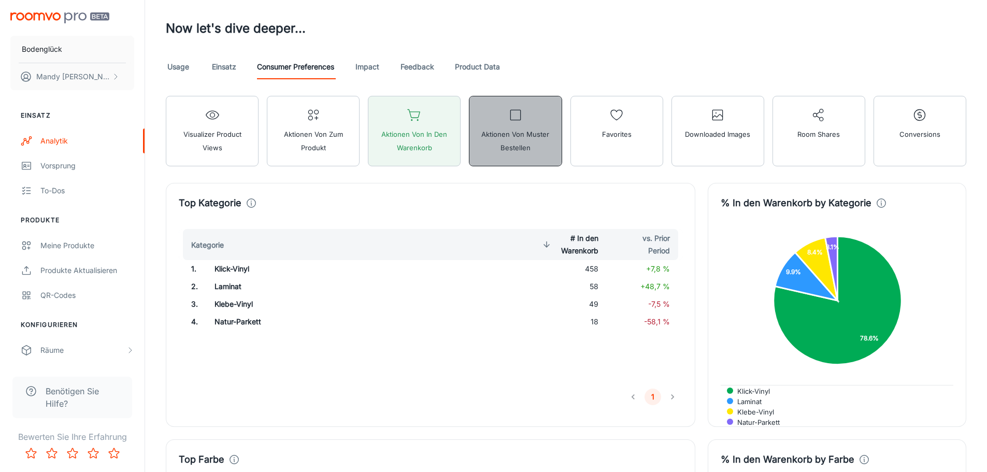
click at [526, 134] on span "Aktionen von Muster bestellen" at bounding box center [515, 140] width 79 height 27
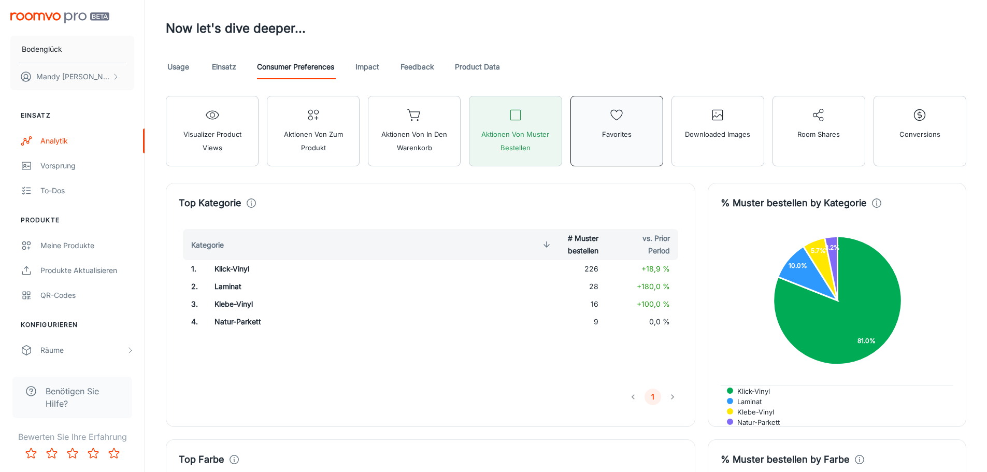
click at [623, 153] on button "Favorites" at bounding box center [616, 131] width 93 height 70
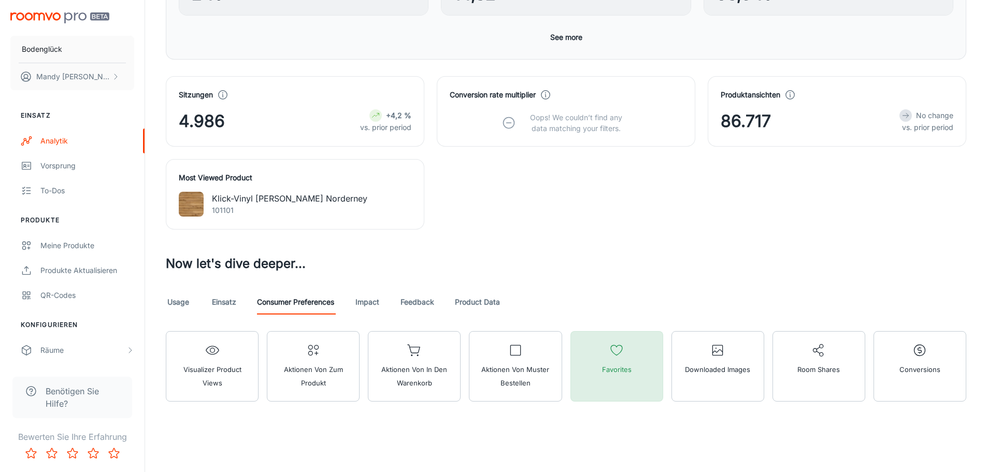
scroll to position [335, 0]
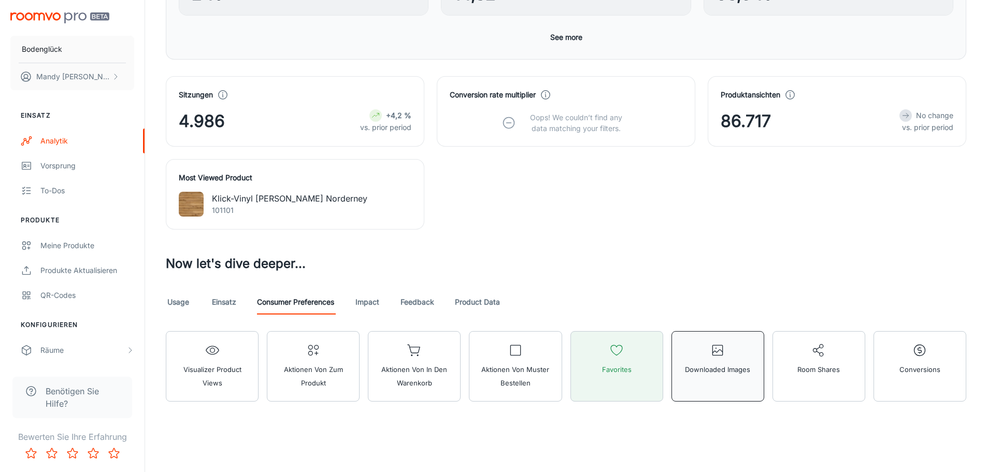
click at [732, 354] on button "Downloaded Images" at bounding box center [717, 366] width 93 height 70
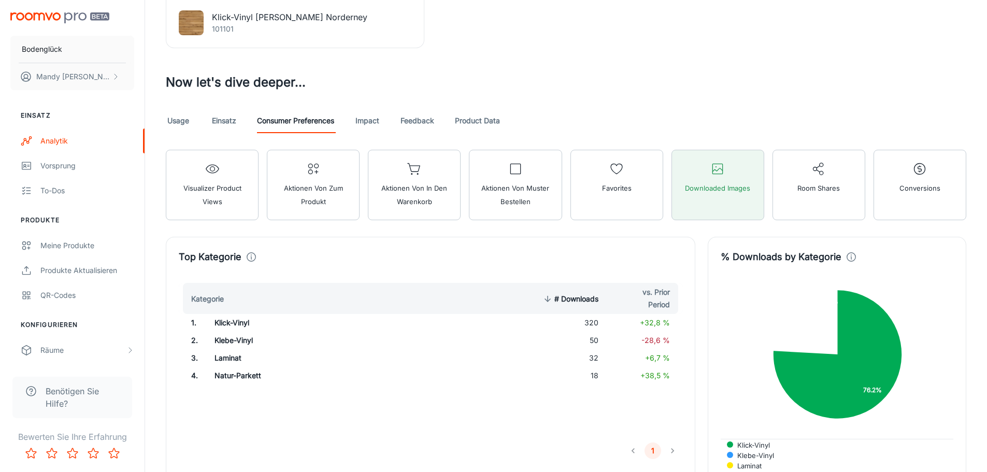
scroll to position [646, 0]
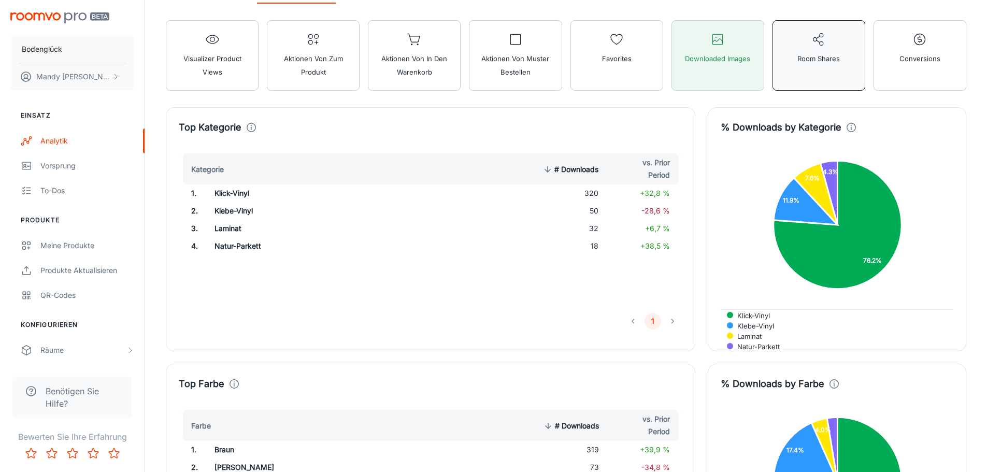
click at [810, 70] on button "Room Shares" at bounding box center [818, 55] width 93 height 70
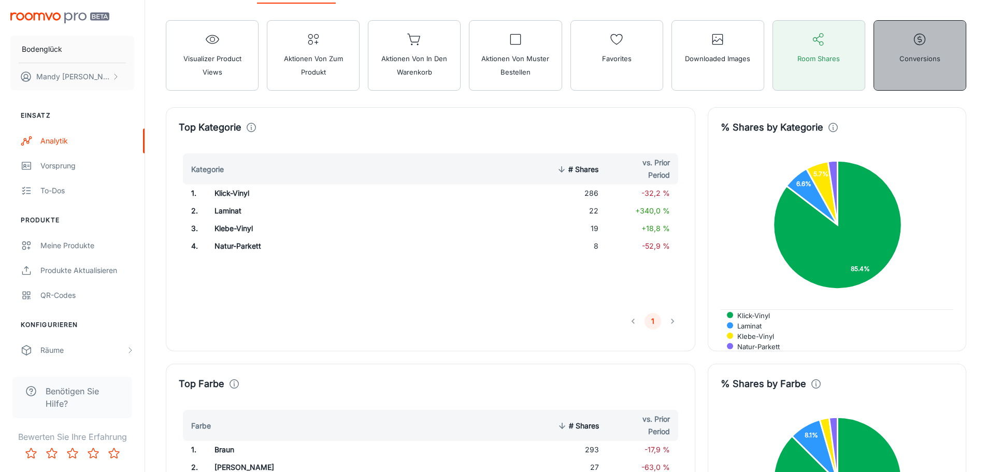
click at [896, 70] on button "Conversions" at bounding box center [920, 55] width 93 height 70
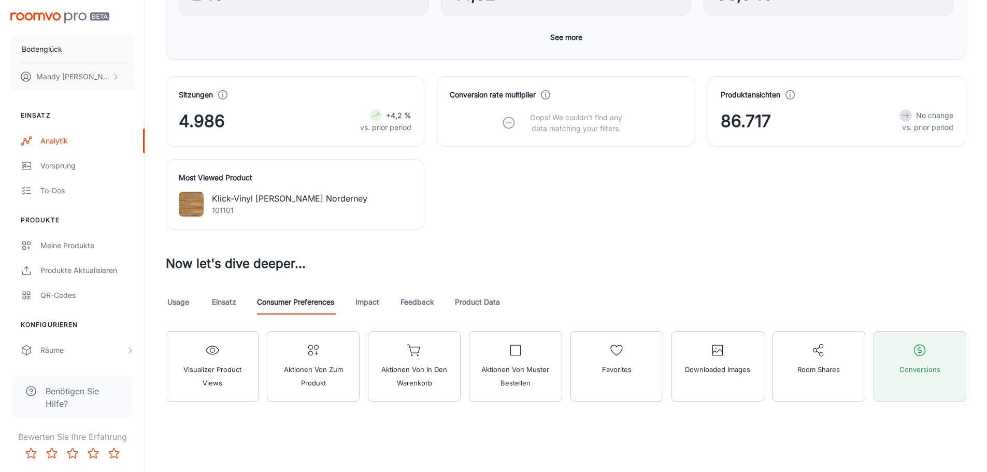
click at [383, 302] on div "Usage Einsatz Consumer Preferences Impact Feedback Product Data" at bounding box center [566, 302] width 800 height 25
click at [373, 305] on link "Impact" at bounding box center [367, 302] width 25 height 25
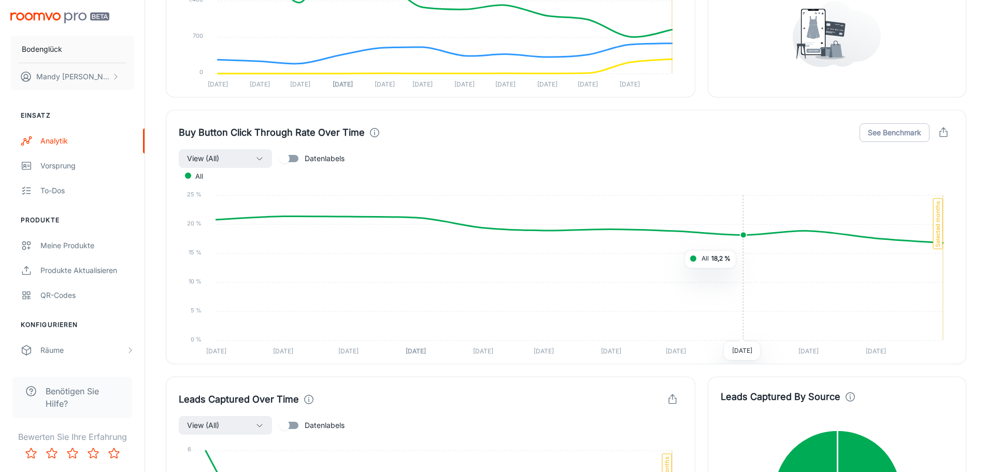
scroll to position [1347, 0]
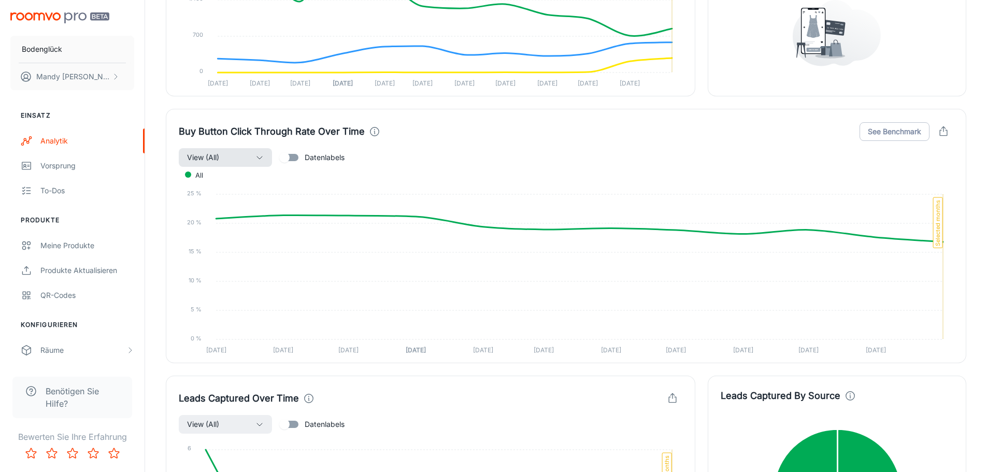
click at [252, 163] on button "View (All)" at bounding box center [225, 157] width 93 height 19
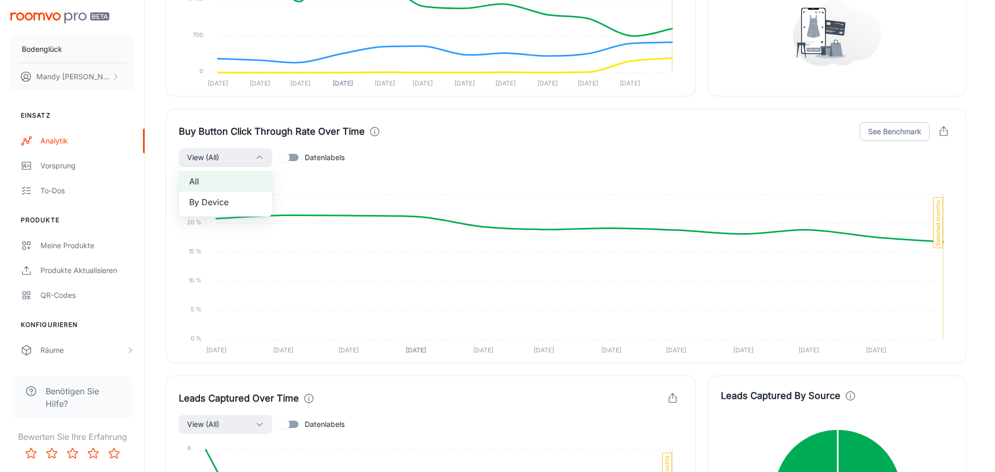
click at [434, 151] on div at bounding box center [497, 236] width 995 height 472
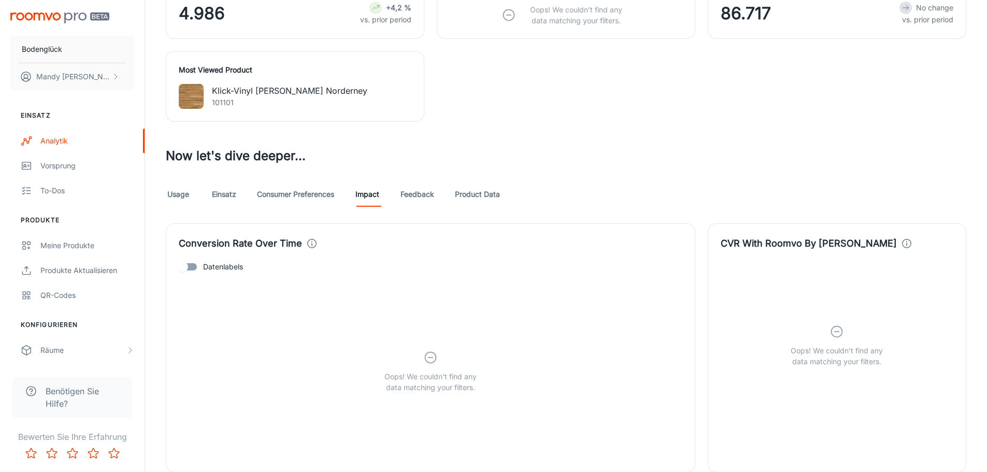
scroll to position [439, 0]
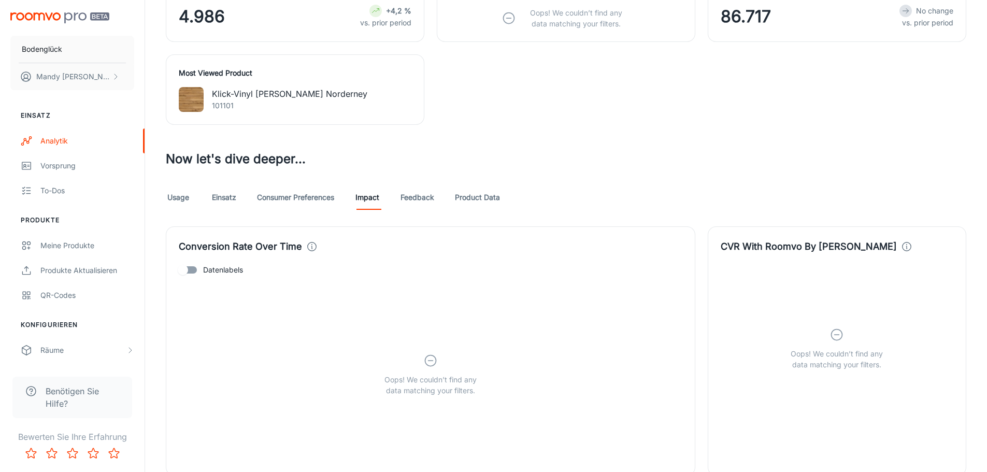
click at [418, 196] on link "Feedback" at bounding box center [417, 197] width 34 height 25
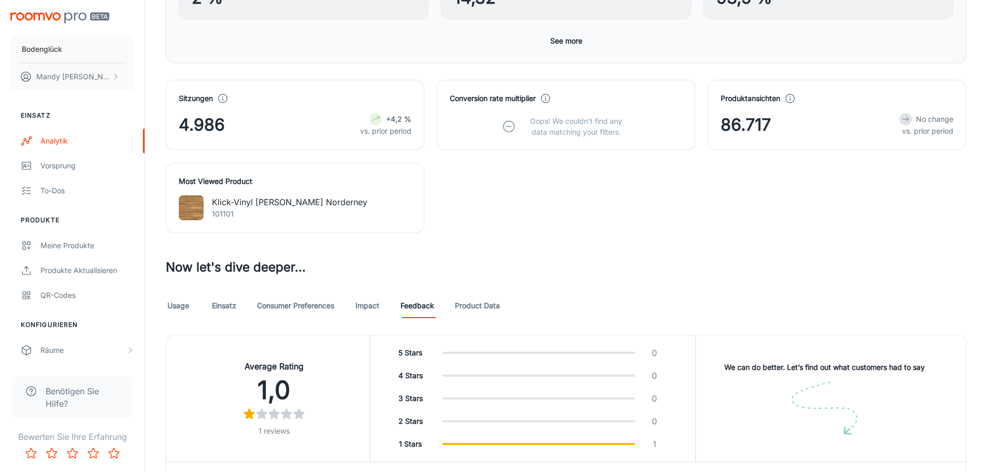
scroll to position [388, 0]
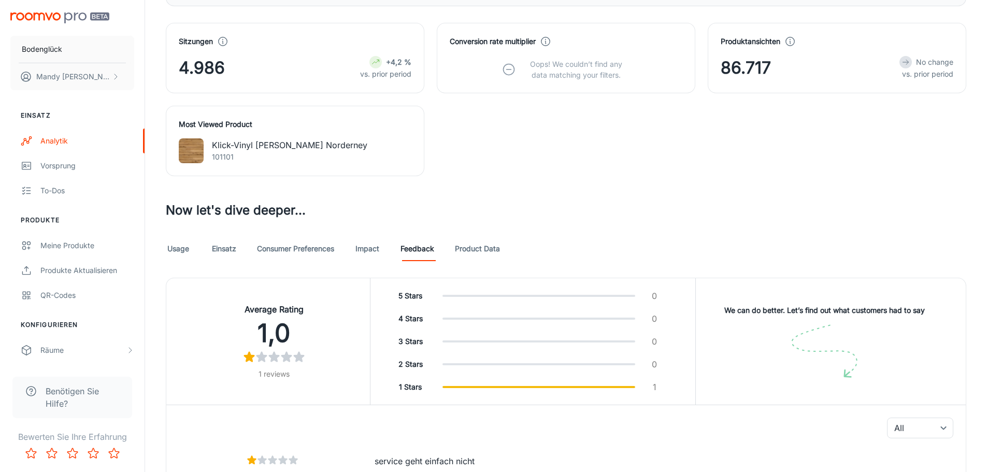
click at [478, 250] on link "Product Data" at bounding box center [477, 248] width 45 height 25
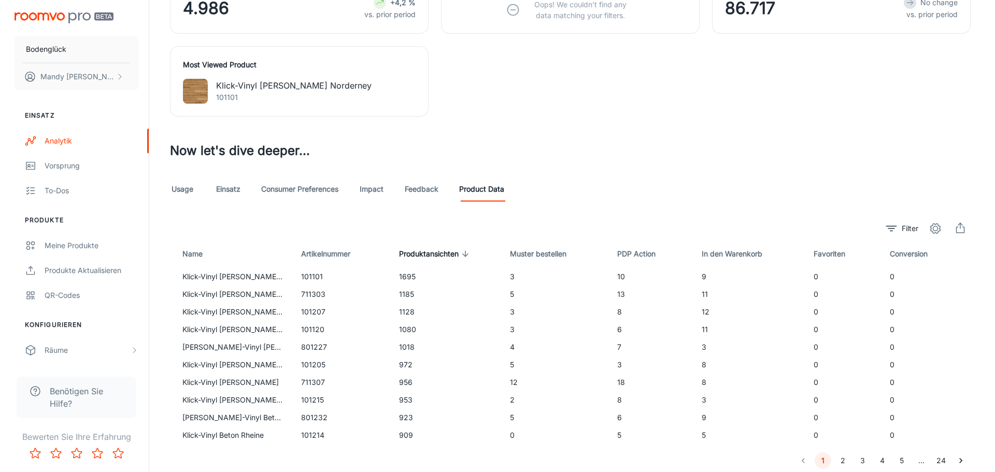
scroll to position [486, 0]
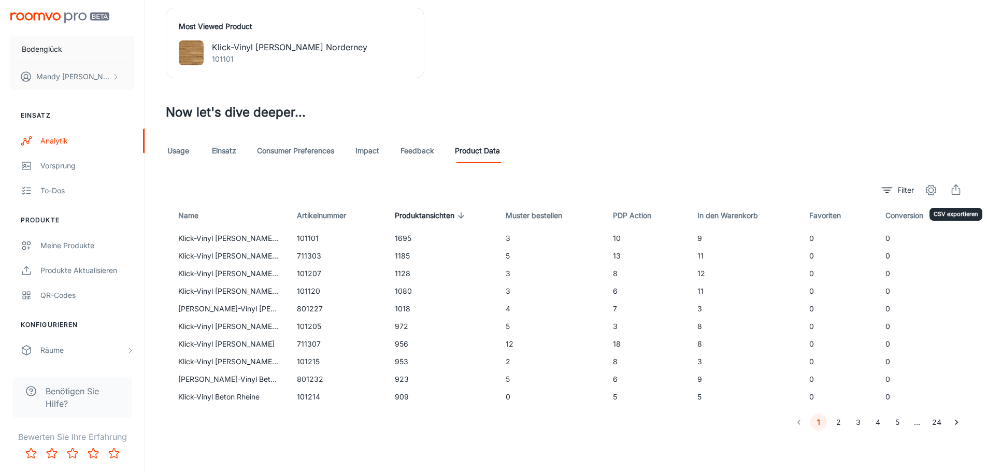
click at [955, 190] on icon "export" at bounding box center [956, 190] width 12 height 12
click at [929, 190] on circle "settings" at bounding box center [931, 190] width 5 height 5
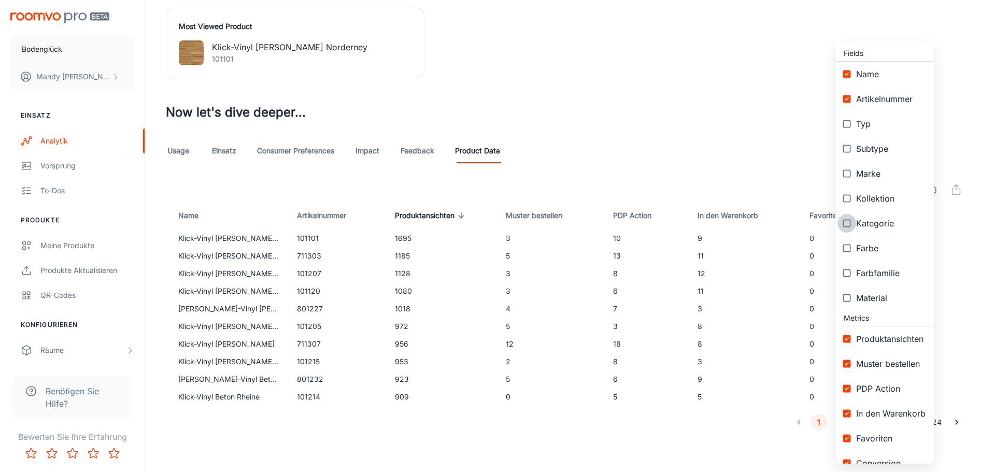
click at [849, 219] on input "checkbox" at bounding box center [846, 223] width 19 height 19
checkbox input "true"
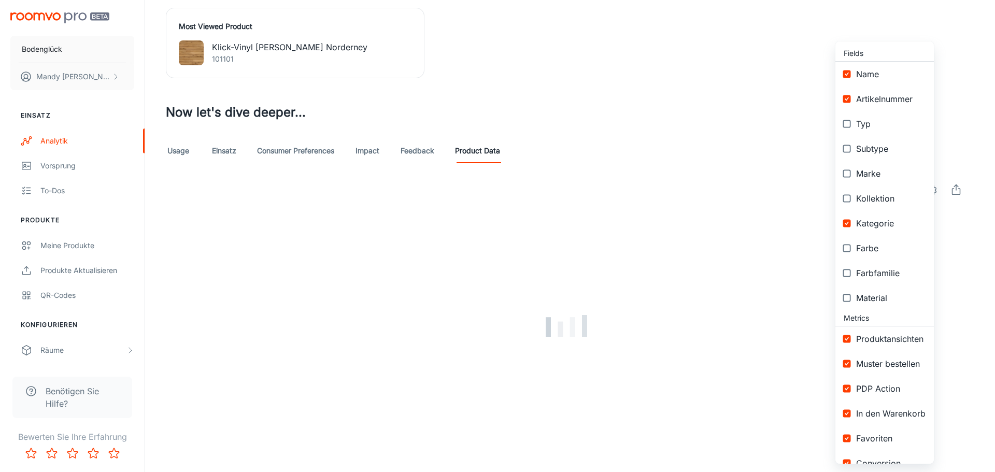
click at [847, 199] on input "checkbox" at bounding box center [846, 198] width 19 height 19
checkbox input "true"
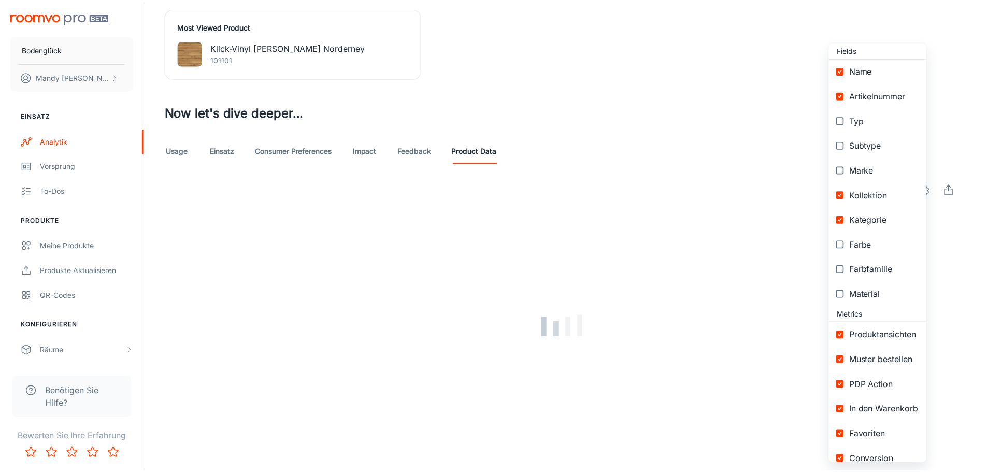
scroll to position [0, 0]
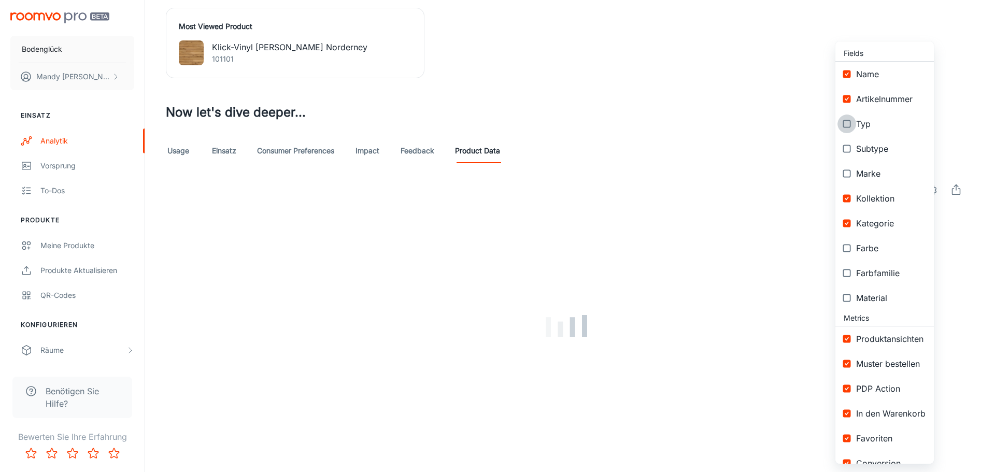
click at [847, 124] on input "checkbox" at bounding box center [846, 123] width 19 height 19
checkbox input "true"
click at [847, 170] on input "checkbox" at bounding box center [846, 173] width 19 height 19
checkbox input "true"
click at [817, 106] on div at bounding box center [497, 236] width 995 height 472
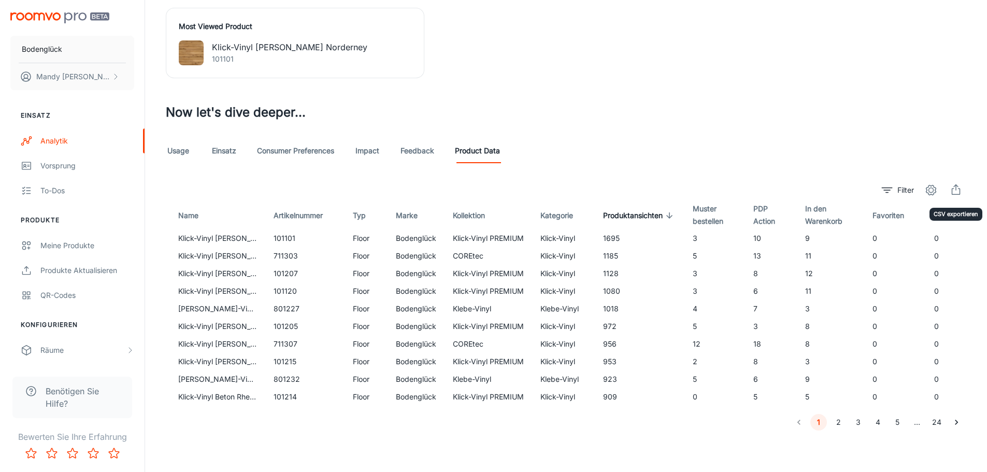
click at [957, 187] on icon "export" at bounding box center [956, 190] width 12 height 12
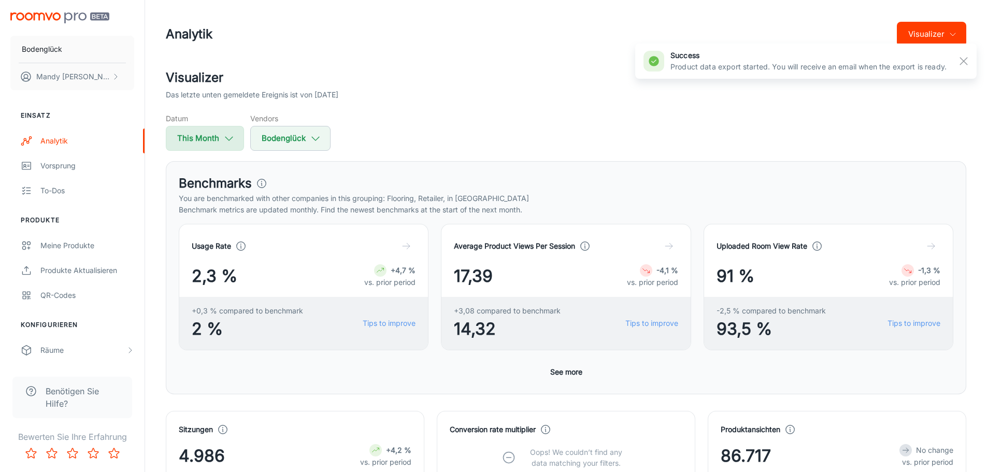
click at [224, 142] on icon "button" at bounding box center [228, 138] width 11 height 11
select select "8"
select select "2025"
select select "8"
select select "2025"
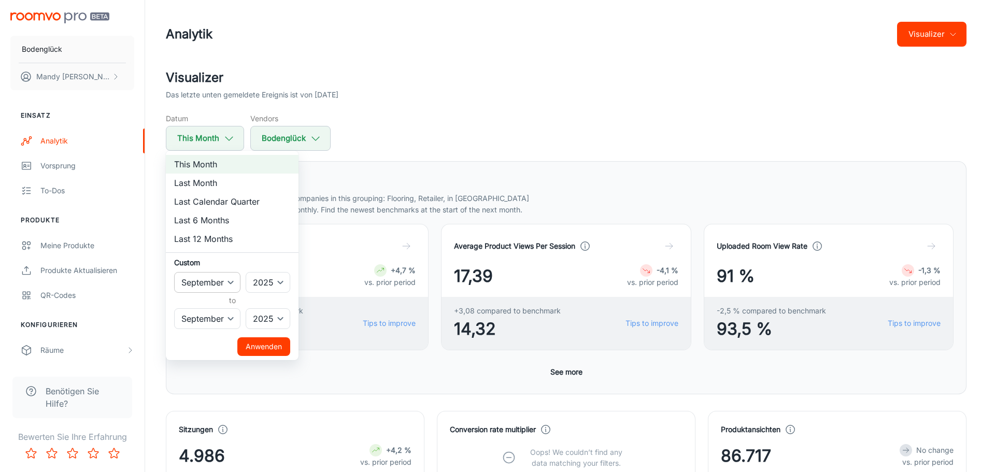
click at [233, 278] on select "January February March April May June July August September October November De…" at bounding box center [207, 282] width 66 height 21
select select "7"
click at [174, 272] on select "January February March April May June July August September October November De…" at bounding box center [207, 282] width 66 height 21
click at [219, 319] on select "January February March April May June July August September October November De…" at bounding box center [207, 318] width 66 height 21
select select "7"
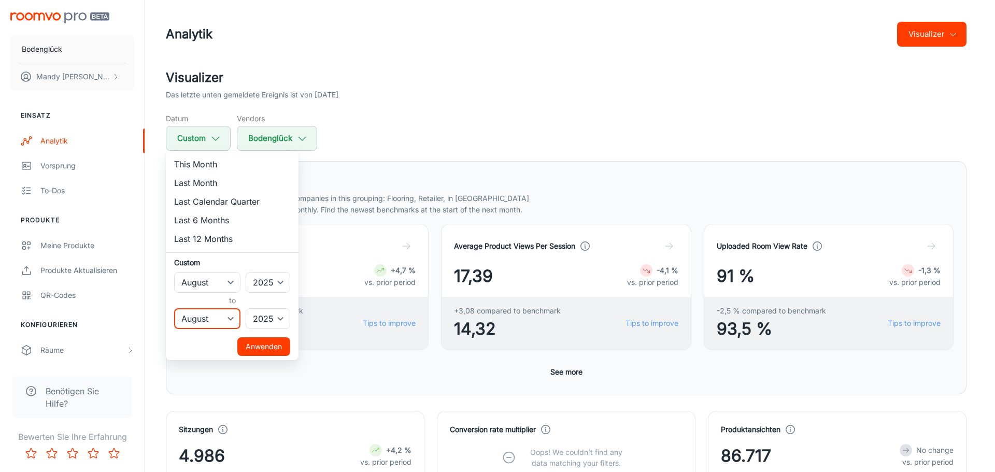
click at [174, 308] on select "January February March April May June July August September October November De…" at bounding box center [207, 318] width 66 height 21
click at [257, 343] on button "Anwenden" at bounding box center [263, 346] width 53 height 19
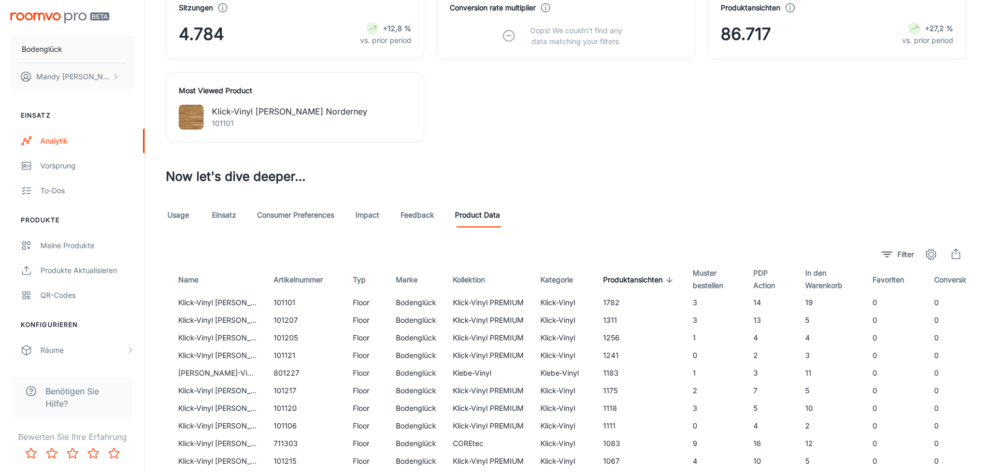
scroll to position [494, 0]
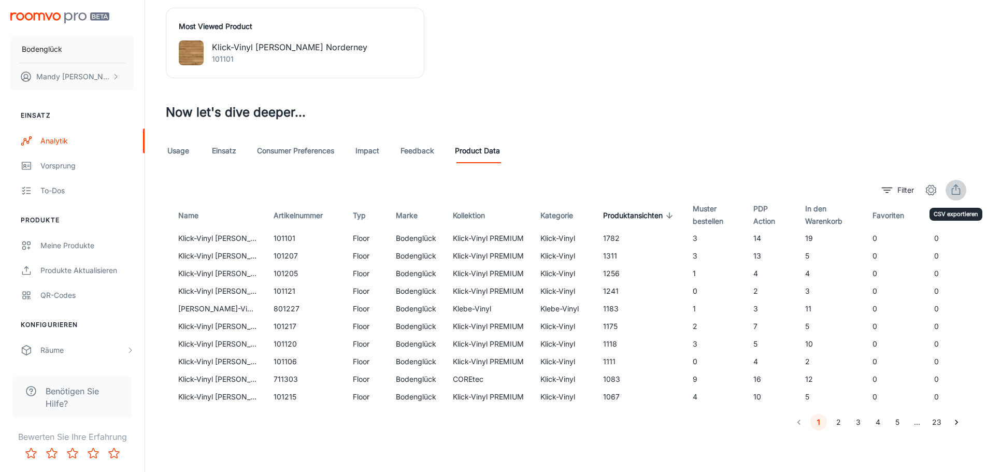
click at [956, 185] on line "export" at bounding box center [956, 188] width 0 height 6
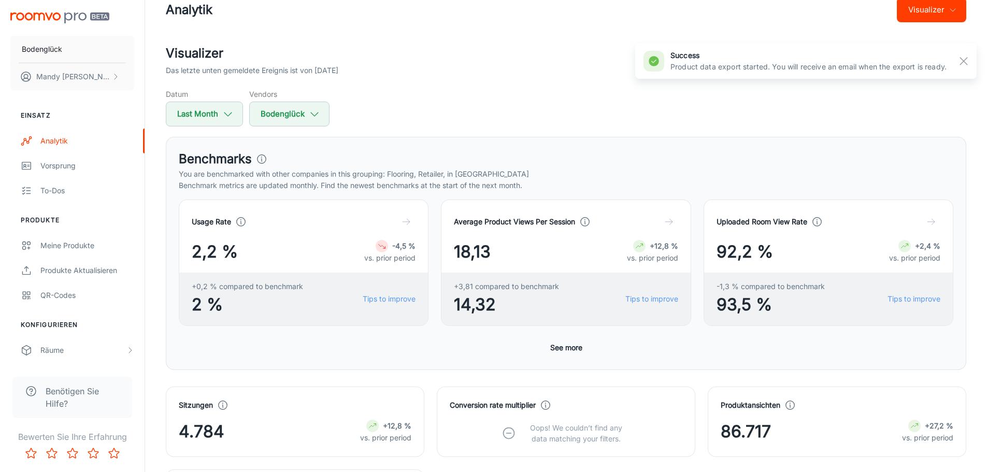
scroll to position [0, 0]
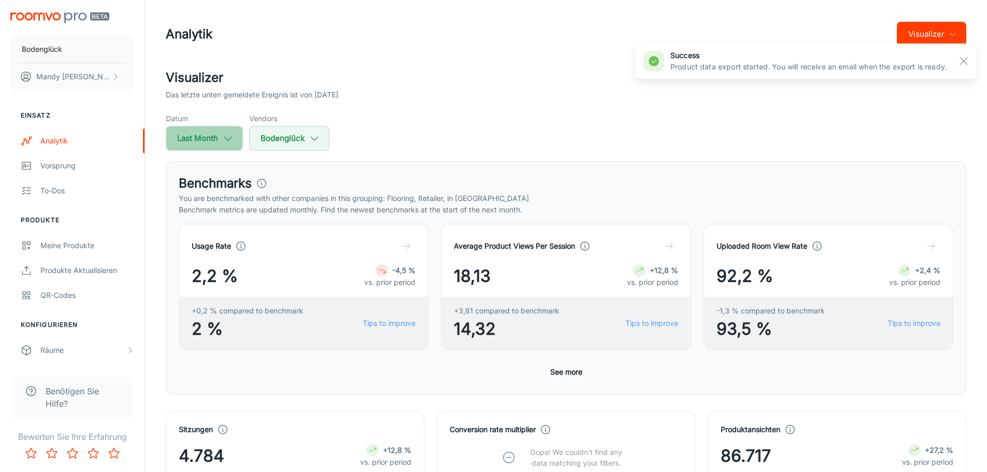
click at [228, 138] on icon "button" at bounding box center [227, 138] width 11 height 11
select select "7"
select select "2025"
select select "7"
select select "2025"
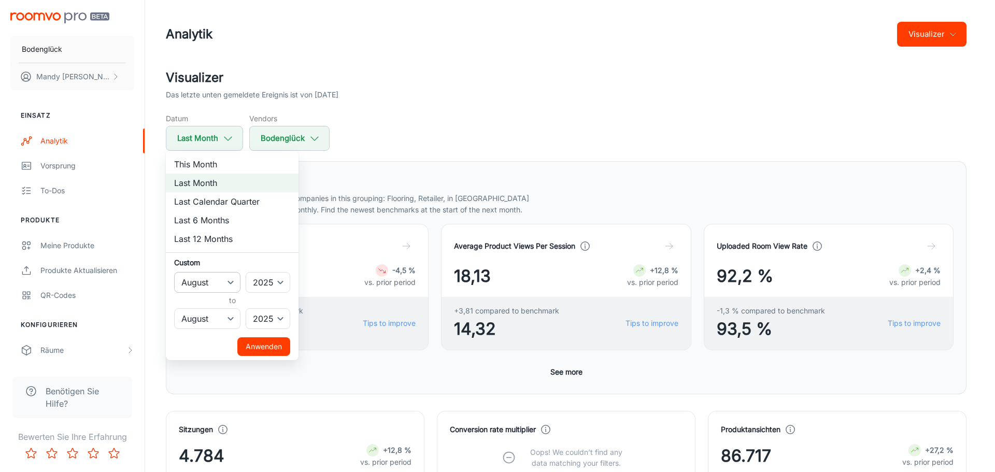
click at [224, 286] on select "January February March April May June July August September October November De…" at bounding box center [207, 282] width 66 height 21
select select "6"
click at [174, 272] on select "January February March April May June July August September October November De…" at bounding box center [207, 282] width 66 height 21
click at [217, 318] on select "January February March April May June July August September October November De…" at bounding box center [207, 318] width 66 height 21
select select "6"
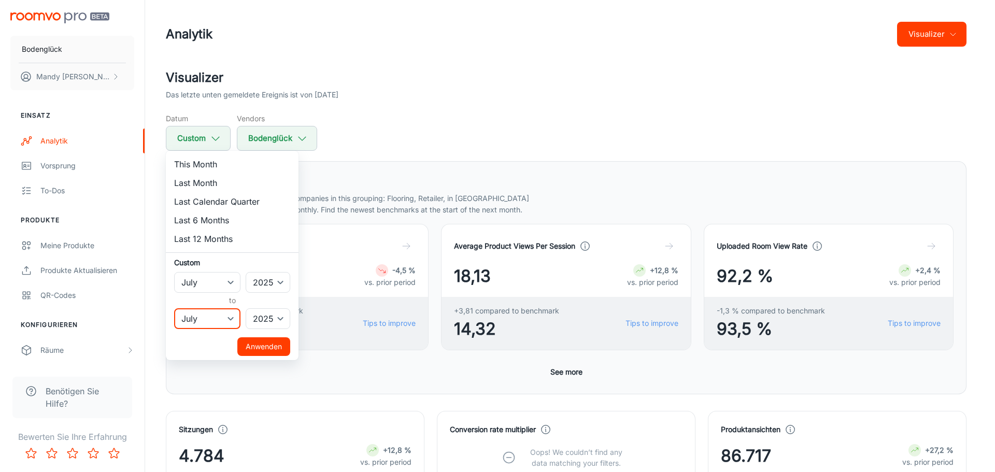
click at [174, 308] on select "January February March April May June July August September October November De…" at bounding box center [207, 318] width 66 height 21
click at [265, 346] on button "Anwenden" at bounding box center [263, 346] width 53 height 19
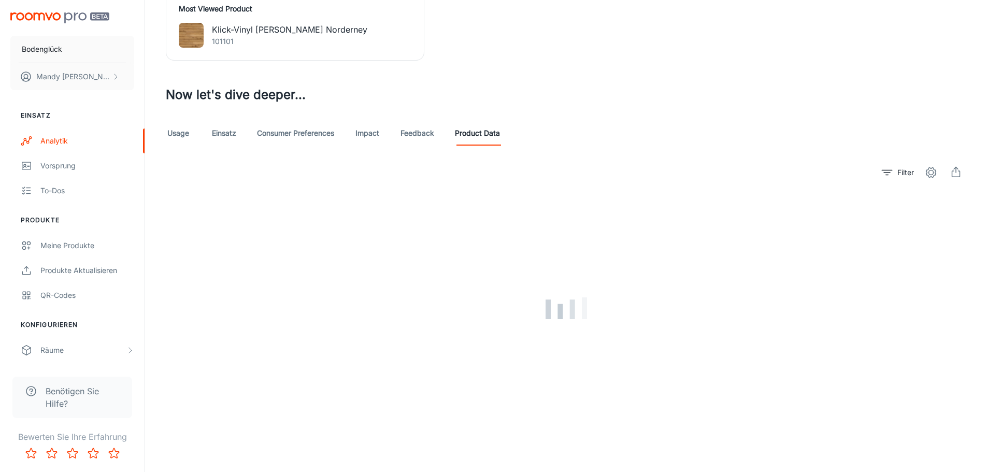
scroll to position [494, 0]
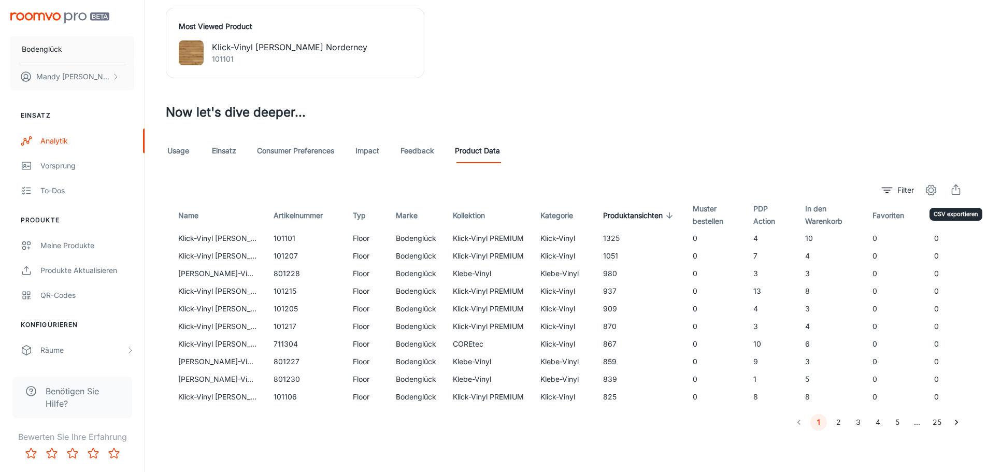
click at [957, 184] on icon "export" at bounding box center [956, 190] width 12 height 12
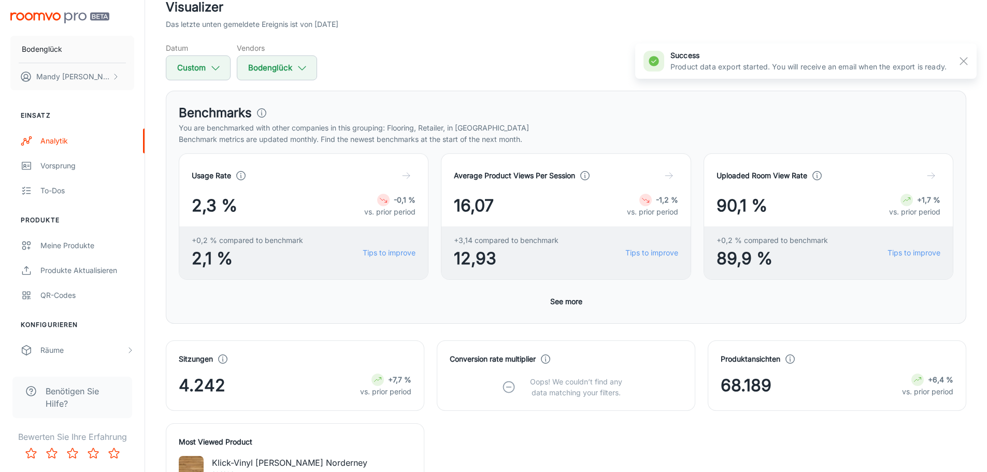
scroll to position [0, 0]
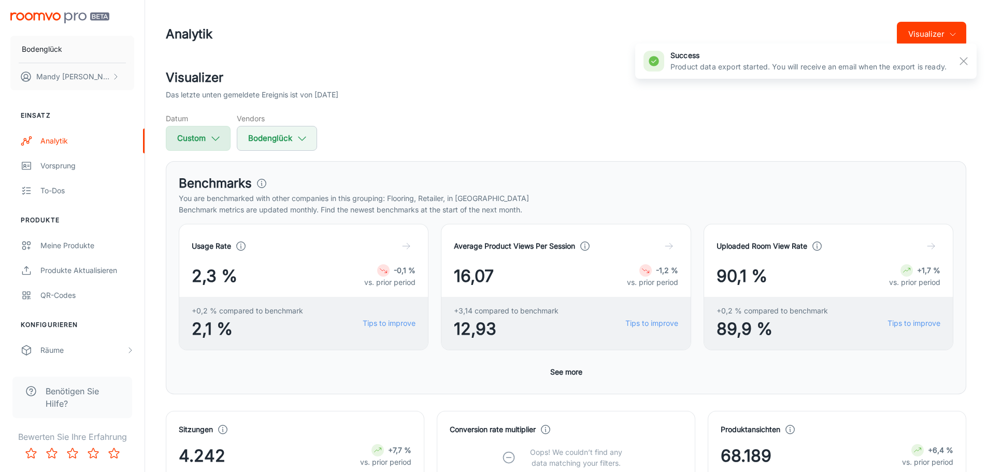
click at [215, 142] on icon "button" at bounding box center [215, 138] width 11 height 11
select select "6"
select select "2025"
select select "6"
select select "2025"
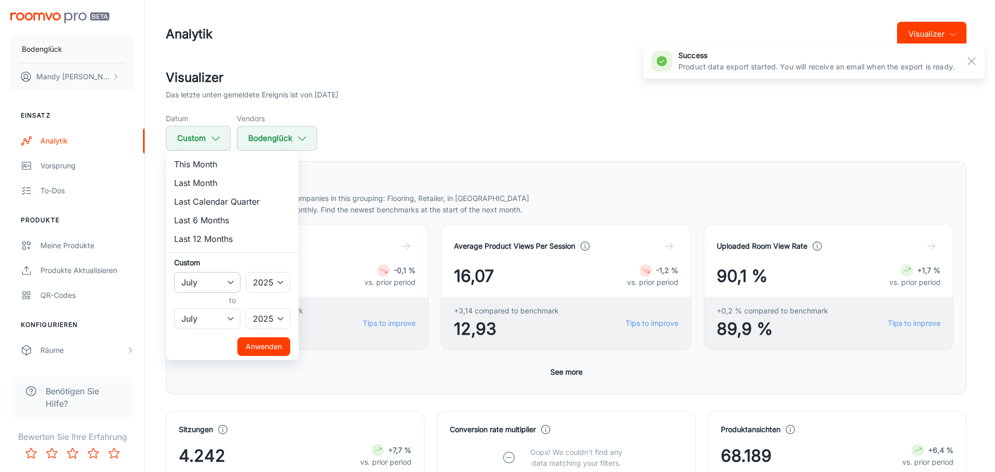
click at [206, 287] on select "January February March April May June July August September October November De…" at bounding box center [207, 282] width 66 height 21
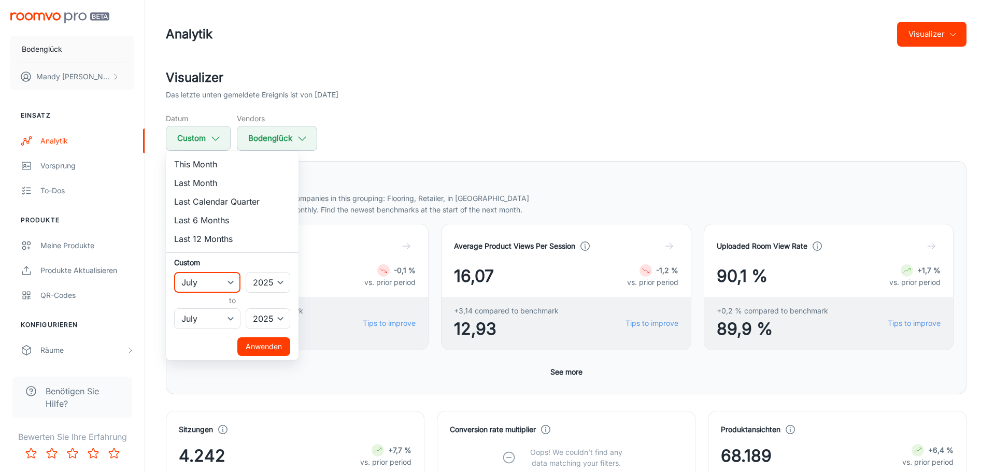
select select "5"
click at [174, 272] on select "January February March April May June July August September October November De…" at bounding box center [207, 282] width 66 height 21
click at [214, 314] on select "January February March April May June July August September October November De…" at bounding box center [207, 318] width 66 height 21
select select "5"
click at [174, 308] on select "January February March April May June July August September October November De…" at bounding box center [207, 318] width 66 height 21
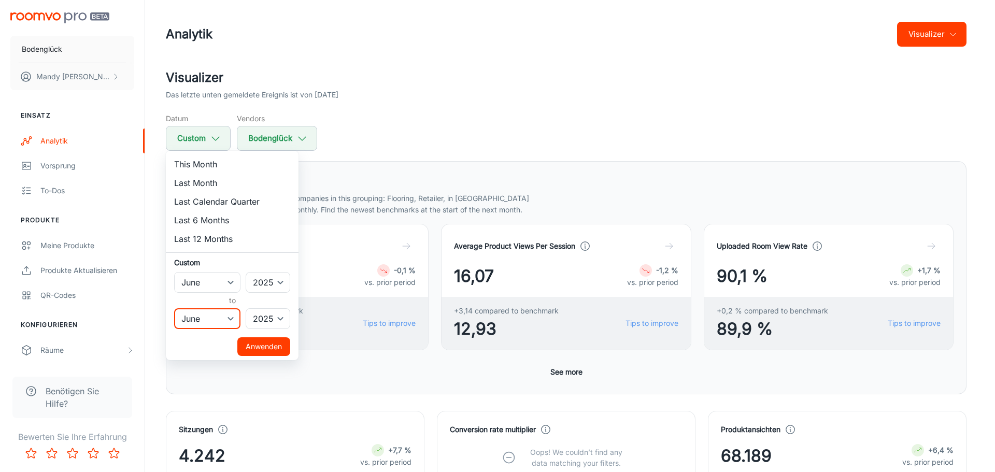
click at [254, 343] on button "Anwenden" at bounding box center [263, 346] width 53 height 19
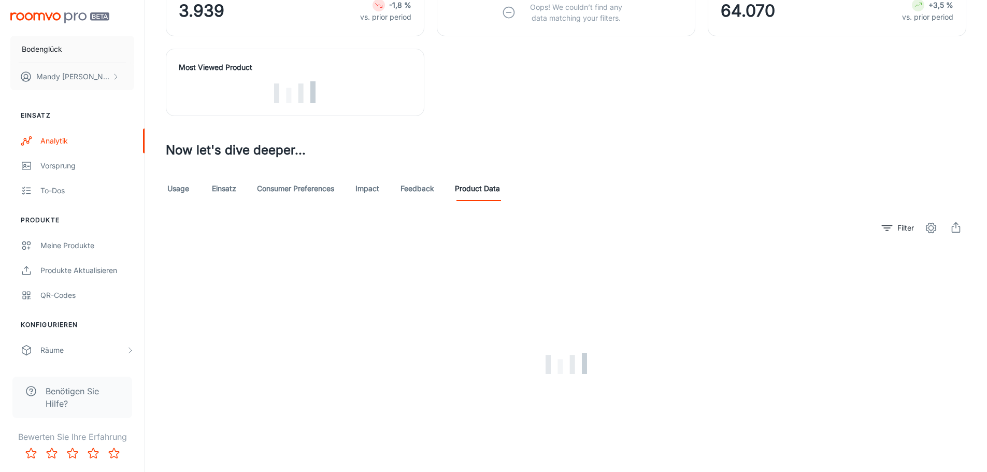
scroll to position [494, 0]
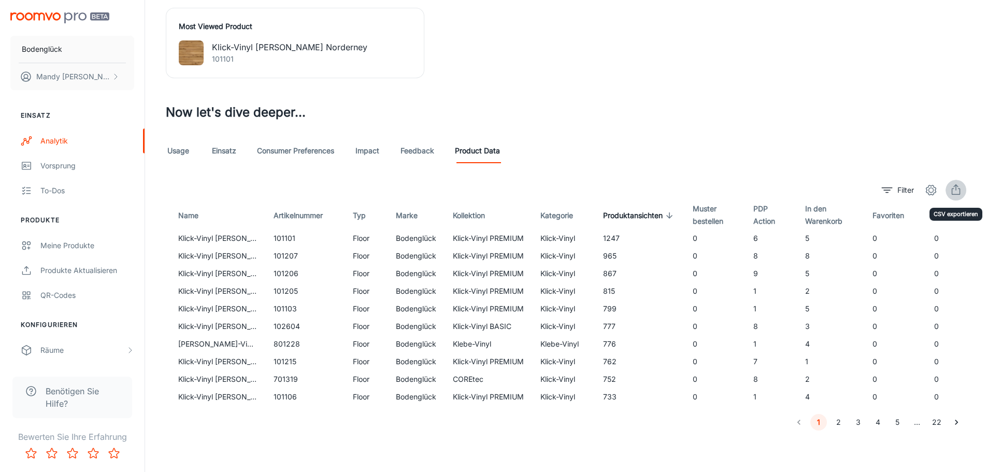
click at [955, 184] on icon "export" at bounding box center [956, 190] width 12 height 12
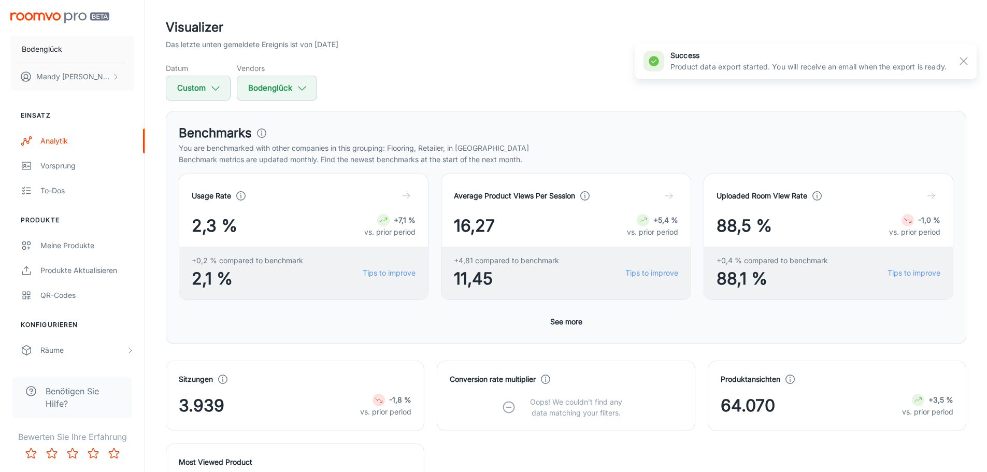
scroll to position [0, 0]
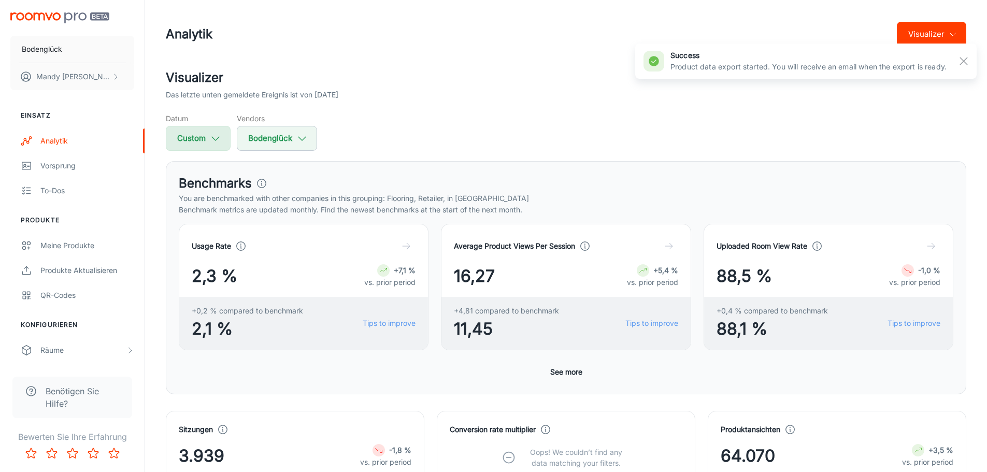
click at [206, 142] on button "Custom" at bounding box center [198, 138] width 65 height 25
select select "5"
select select "2025"
select select "5"
select select "2025"
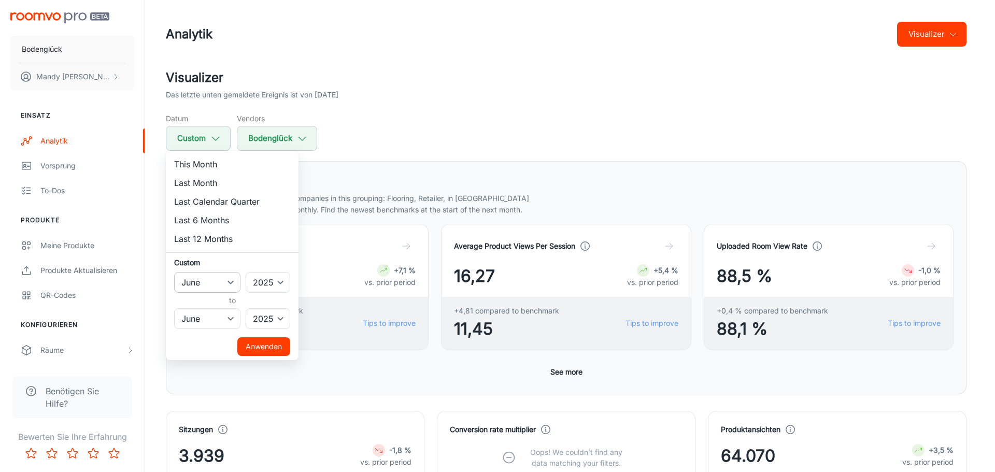
click at [229, 280] on select "January February March April May June July August September October November De…" at bounding box center [207, 282] width 66 height 21
select select "4"
click at [174, 272] on select "January February March April May June July August September October November De…" at bounding box center [207, 282] width 66 height 21
click at [217, 320] on select "January February March April May June July August September October November De…" at bounding box center [207, 318] width 66 height 21
select select "4"
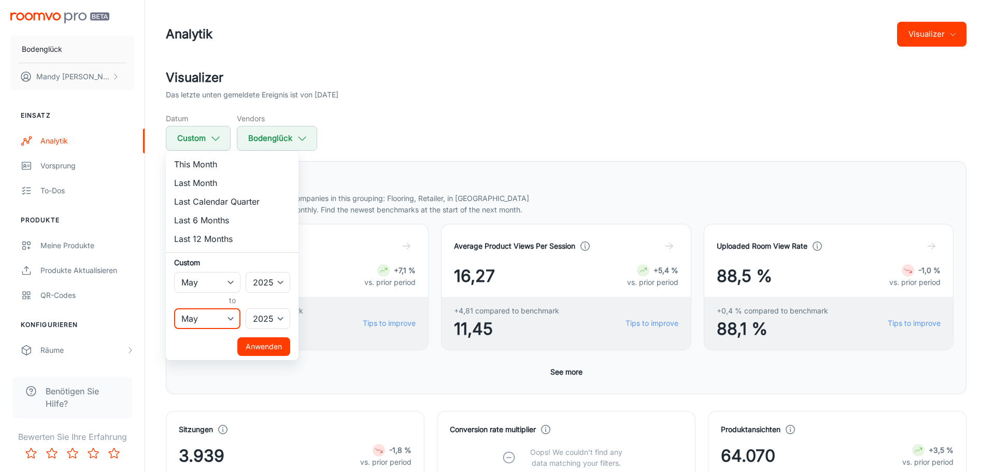
click at [174, 308] on select "January February March April May June July August September October November De…" at bounding box center [207, 318] width 66 height 21
click at [257, 350] on button "Anwenden" at bounding box center [263, 346] width 53 height 19
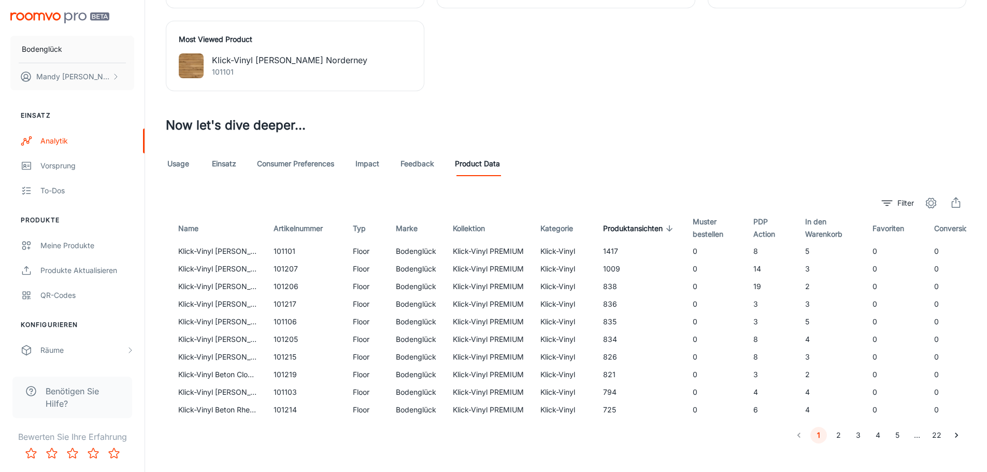
scroll to position [494, 0]
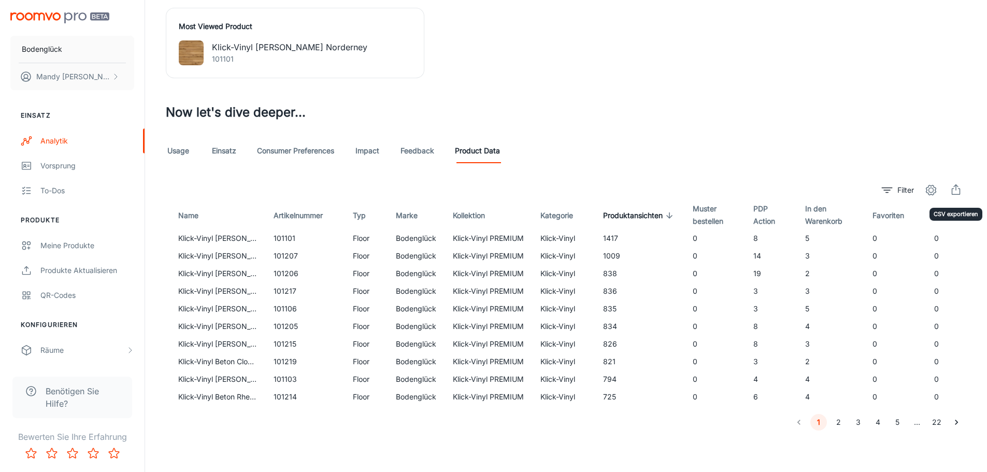
click at [956, 184] on icon "export" at bounding box center [956, 190] width 12 height 12
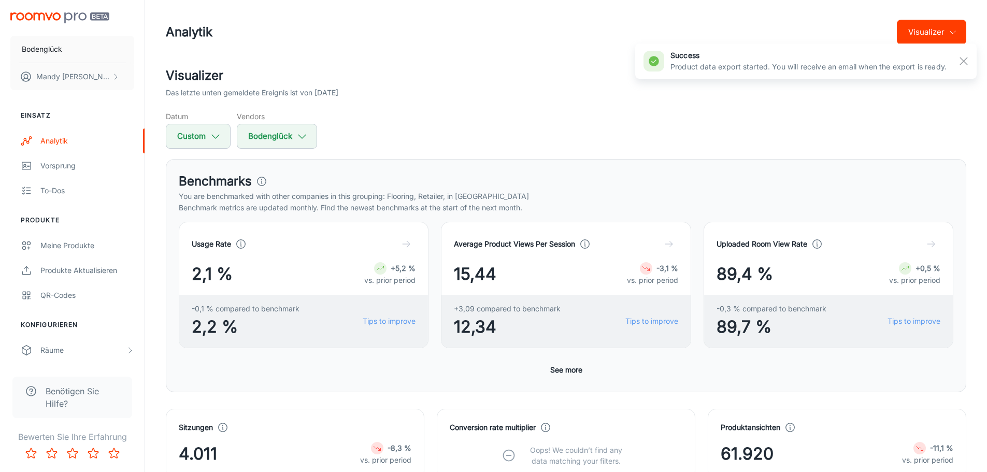
scroll to position [0, 0]
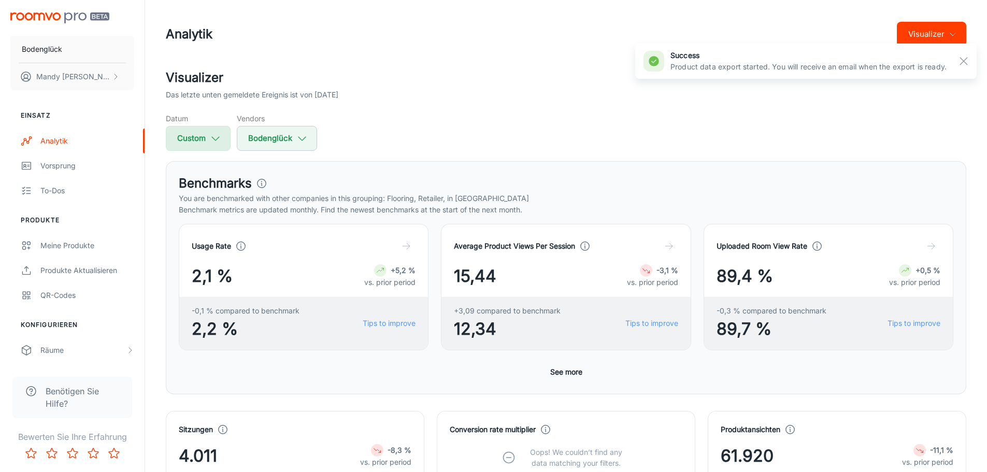
click at [197, 136] on button "Custom" at bounding box center [198, 138] width 65 height 25
select select "4"
select select "2025"
select select "4"
select select "2025"
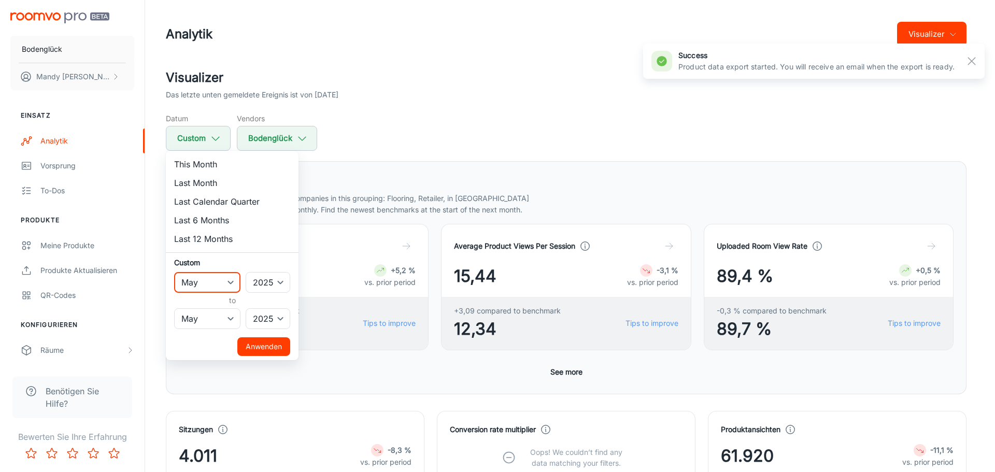
click at [218, 278] on select "January February March April May June July August September October November De…" at bounding box center [207, 282] width 66 height 21
select select "3"
click at [174, 272] on select "January February March April May June July August September October November De…" at bounding box center [207, 282] width 66 height 21
click at [215, 322] on select "January February March April May June July August September October November De…" at bounding box center [207, 318] width 66 height 21
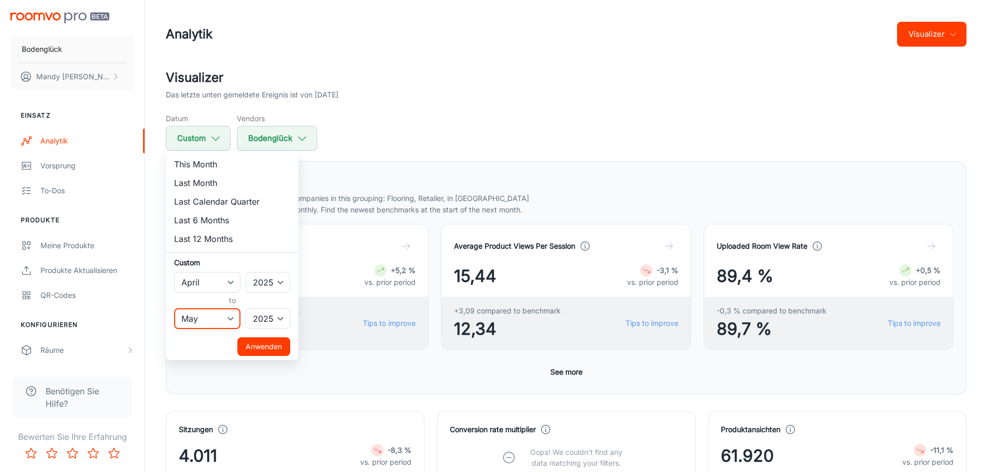
select select "3"
click at [174, 308] on select "January February March April May June July August September October November De…" at bounding box center [207, 318] width 66 height 21
click at [254, 346] on button "Anwenden" at bounding box center [263, 346] width 53 height 19
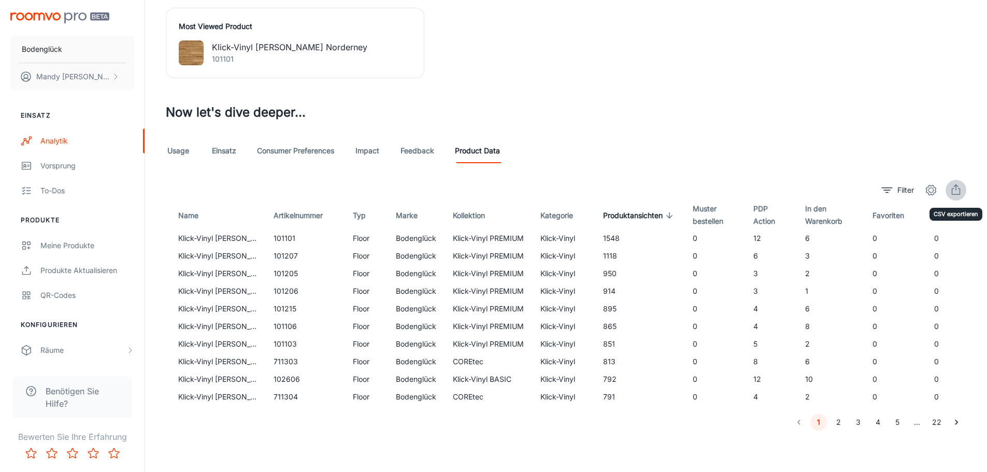
click at [955, 184] on icon "export" at bounding box center [956, 190] width 12 height 12
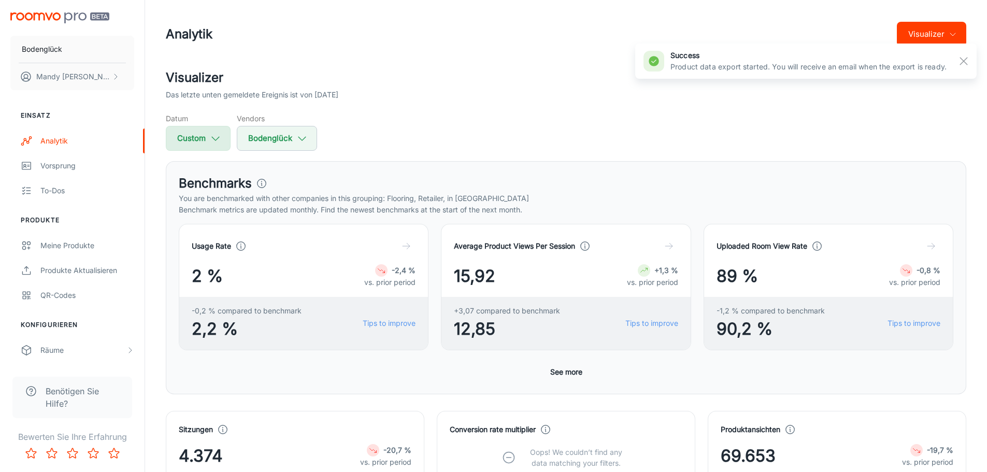
click at [200, 141] on button "Custom" at bounding box center [198, 138] width 65 height 25
select select "3"
select select "2025"
select select "3"
select select "2025"
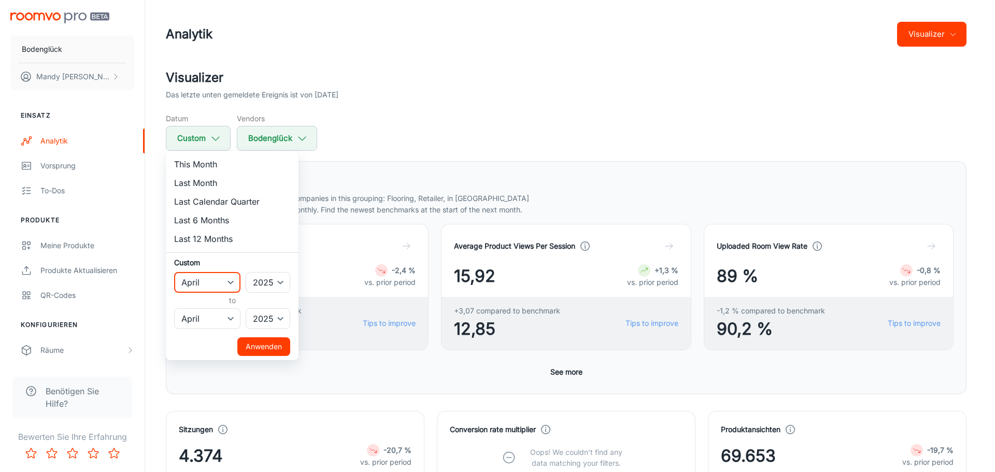
click at [221, 283] on select "January February March April May June July August September October November De…" at bounding box center [207, 282] width 66 height 21
select select "2"
click at [174, 272] on select "January February March April May June July August September October November De…" at bounding box center [207, 282] width 66 height 21
click at [207, 317] on select "January February March April May June July August September October November De…" at bounding box center [207, 318] width 66 height 21
select select "2"
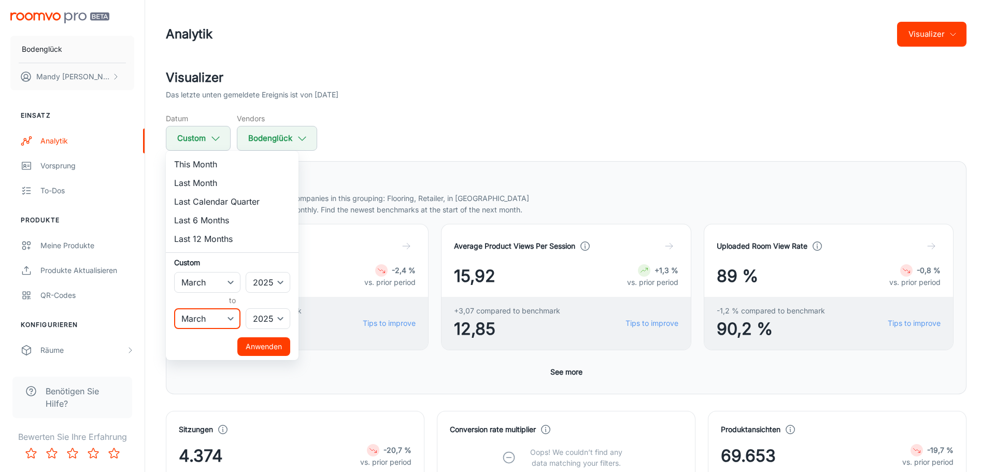
click at [174, 308] on select "January February March April May June July August September October November De…" at bounding box center [207, 318] width 66 height 21
click at [255, 349] on button "Anwenden" at bounding box center [263, 346] width 53 height 19
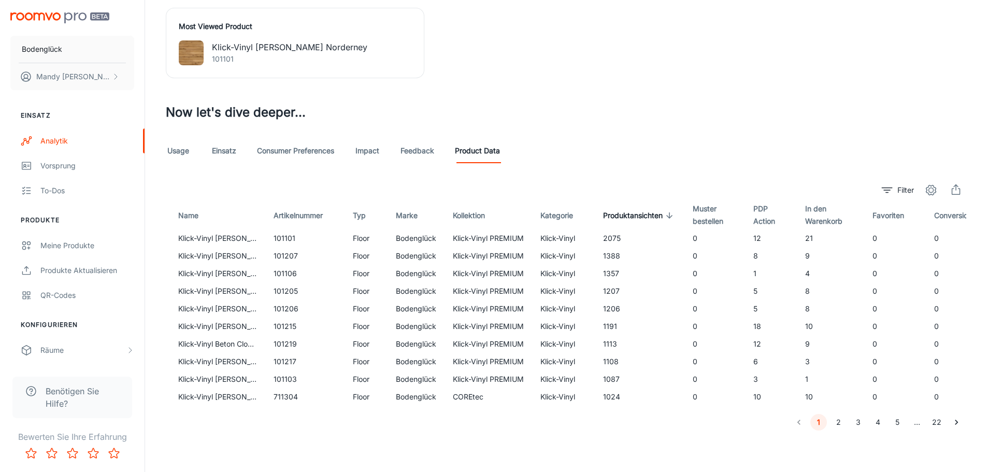
scroll to position [494, 0]
click at [957, 184] on icon "export" at bounding box center [956, 190] width 12 height 12
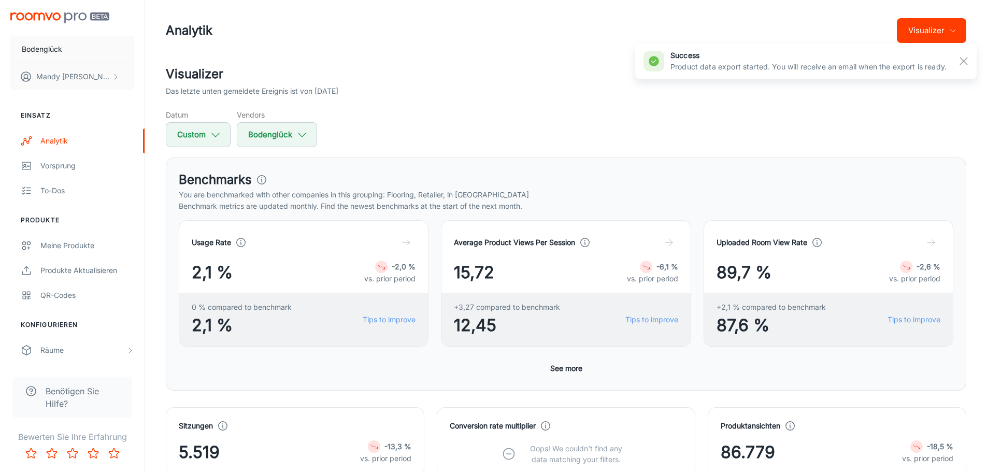
scroll to position [0, 0]
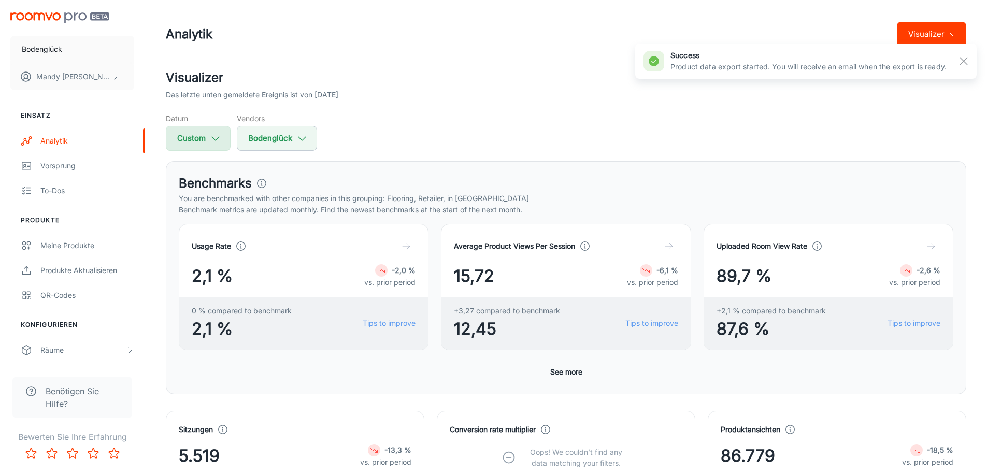
click at [179, 141] on button "Custom" at bounding box center [198, 138] width 65 height 25
select select "2"
select select "2025"
select select "2"
select select "2025"
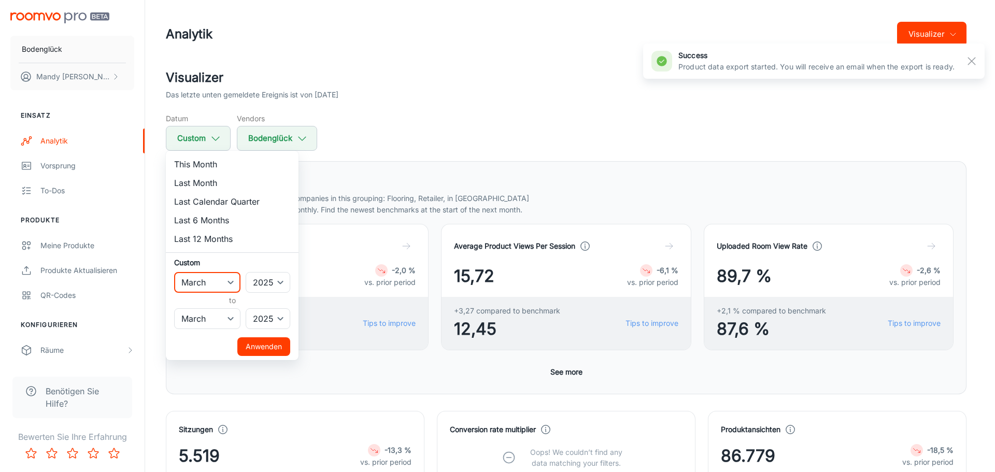
click at [222, 288] on select "January February March April May June July August September October November De…" at bounding box center [207, 282] width 66 height 21
select select "1"
click at [174, 272] on select "January February March April May June July August September October November De…" at bounding box center [207, 282] width 66 height 21
click at [218, 311] on select "January February March April May June July August September October November De…" at bounding box center [207, 318] width 66 height 21
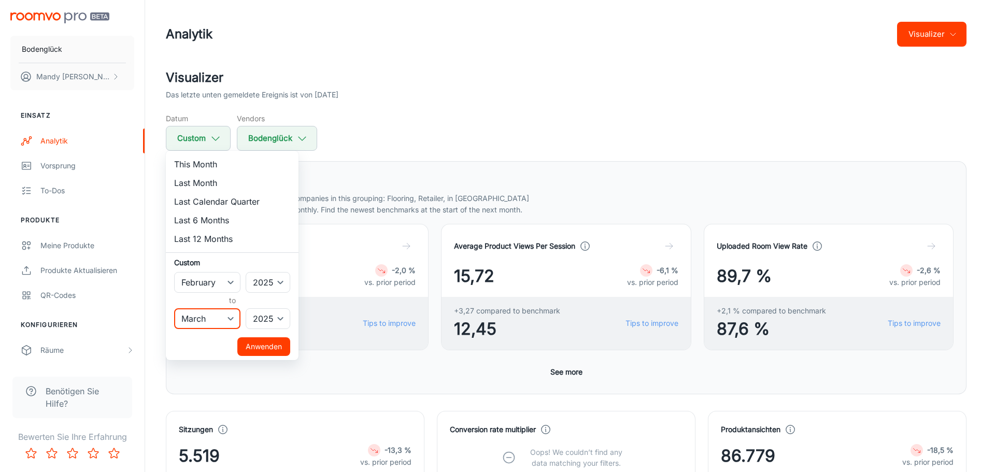
select select "1"
click at [174, 308] on select "January February March April May June July August September October November De…" at bounding box center [207, 318] width 66 height 21
click at [265, 342] on button "Anwenden" at bounding box center [263, 346] width 53 height 19
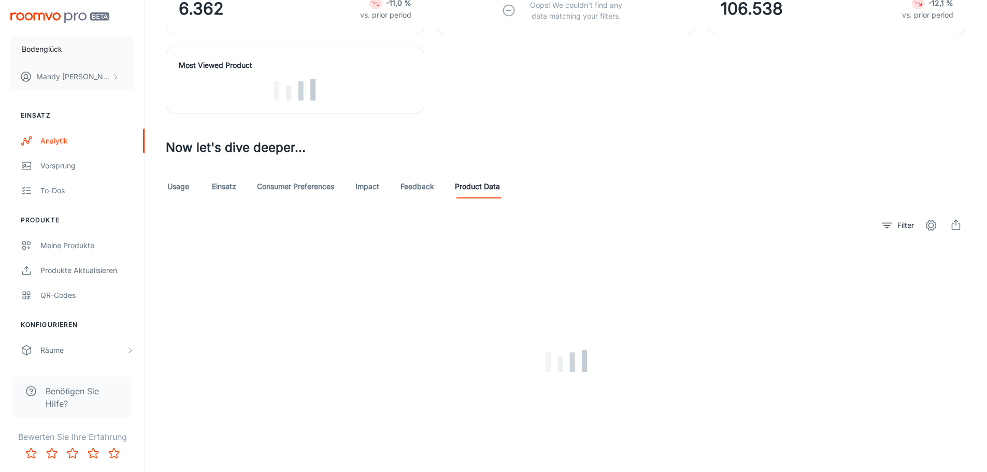
scroll to position [414, 0]
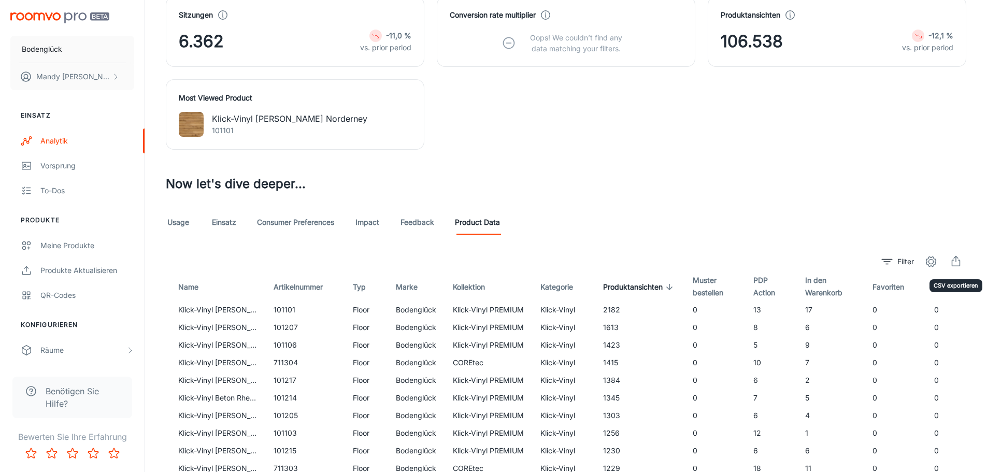
click at [957, 262] on icon "export" at bounding box center [956, 261] width 12 height 12
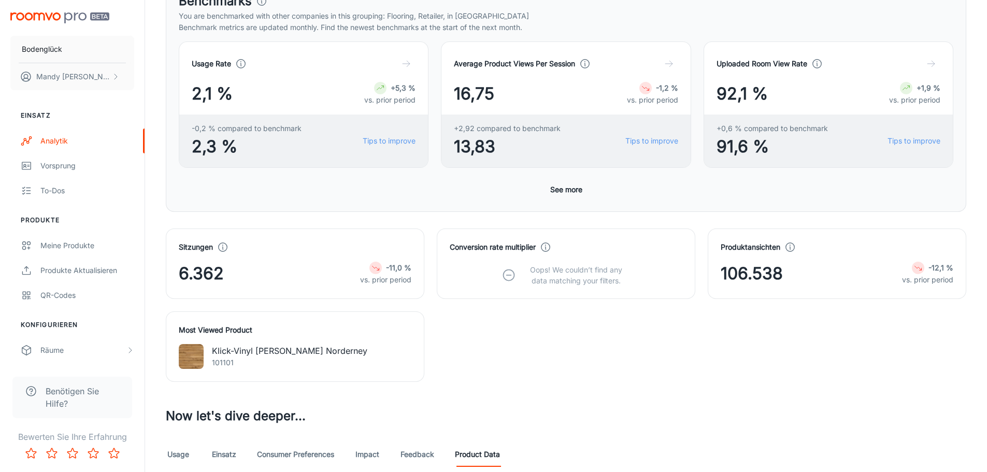
scroll to position [0, 0]
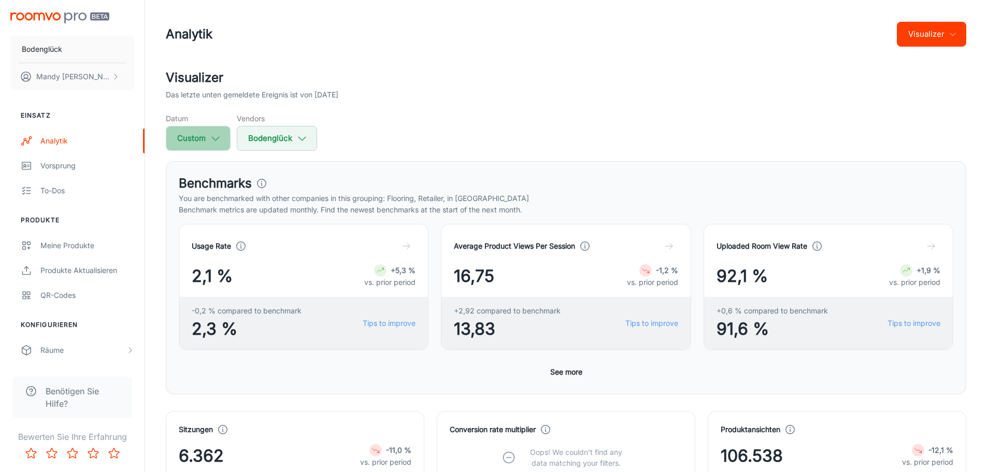
click at [196, 138] on button "Custom" at bounding box center [198, 138] width 65 height 25
select select "1"
select select "2025"
select select "1"
select select "2025"
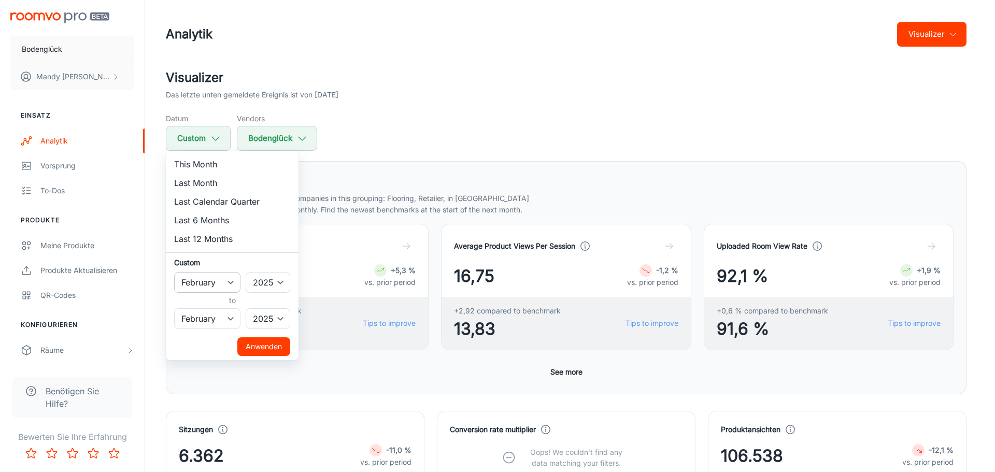
click at [217, 281] on select "January February March April May June July August September October November De…" at bounding box center [207, 282] width 66 height 21
select select "0"
click at [174, 272] on select "January February March April May June July August September October November De…" at bounding box center [207, 282] width 66 height 21
click at [222, 318] on select "January February March April May June July August September October November De…" at bounding box center [207, 318] width 66 height 21
select select "0"
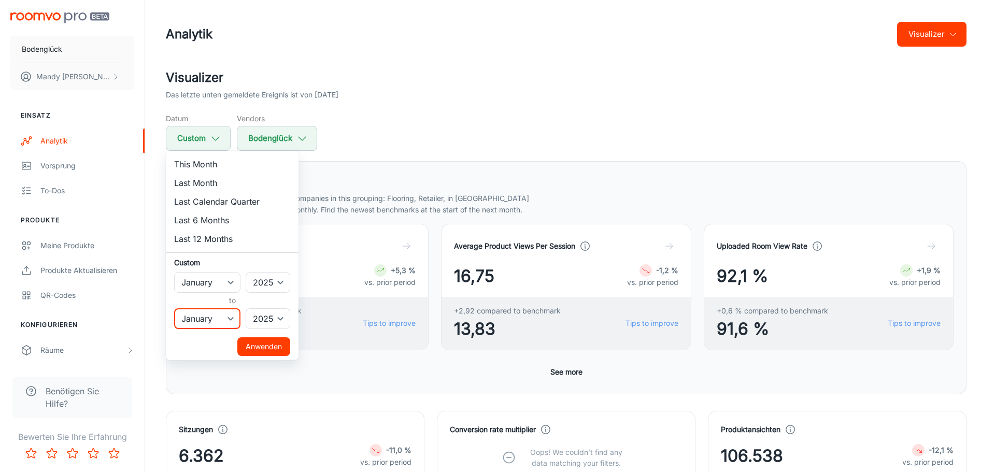
click at [174, 308] on select "January February March April May June July August September October November De…" at bounding box center [207, 318] width 66 height 21
click at [261, 345] on button "Anwenden" at bounding box center [263, 346] width 53 height 19
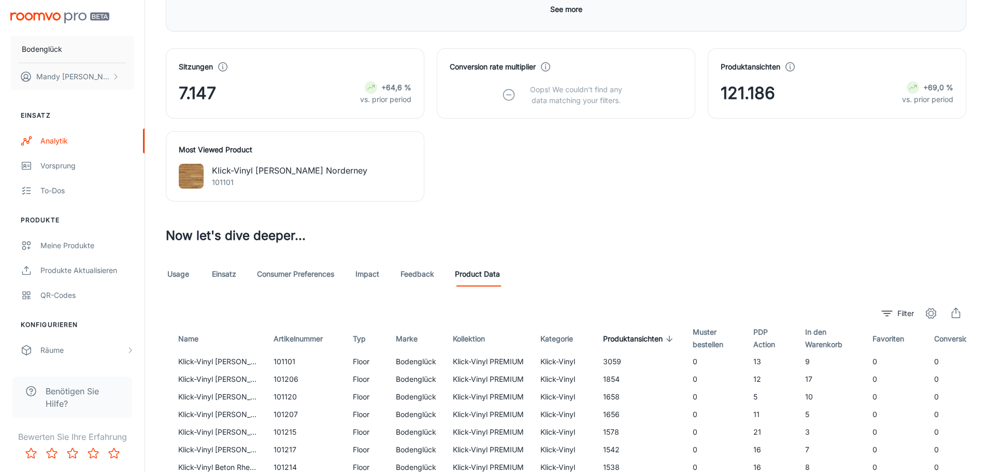
scroll to position [494, 0]
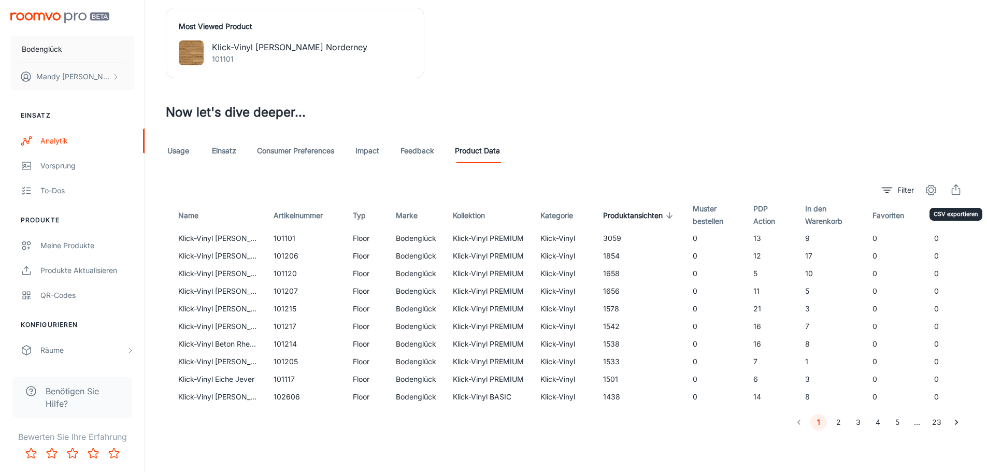
click at [958, 184] on icon "export" at bounding box center [956, 190] width 12 height 12
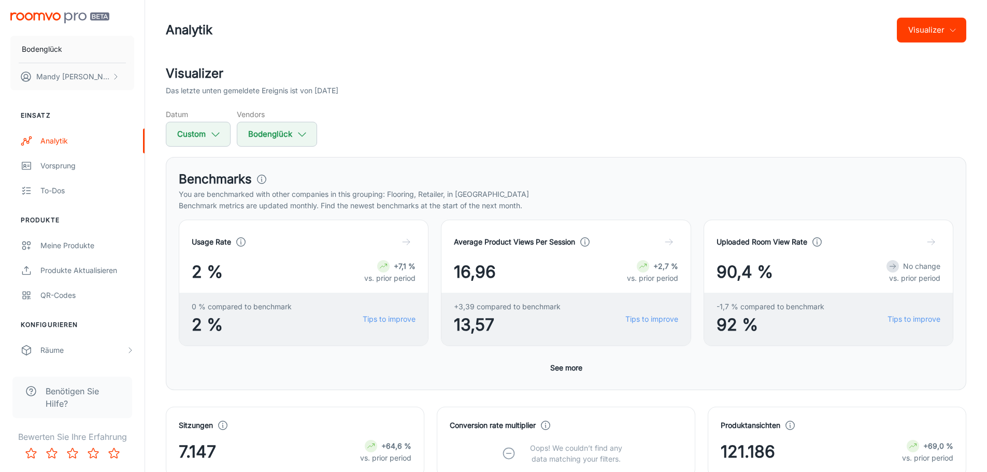
scroll to position [0, 0]
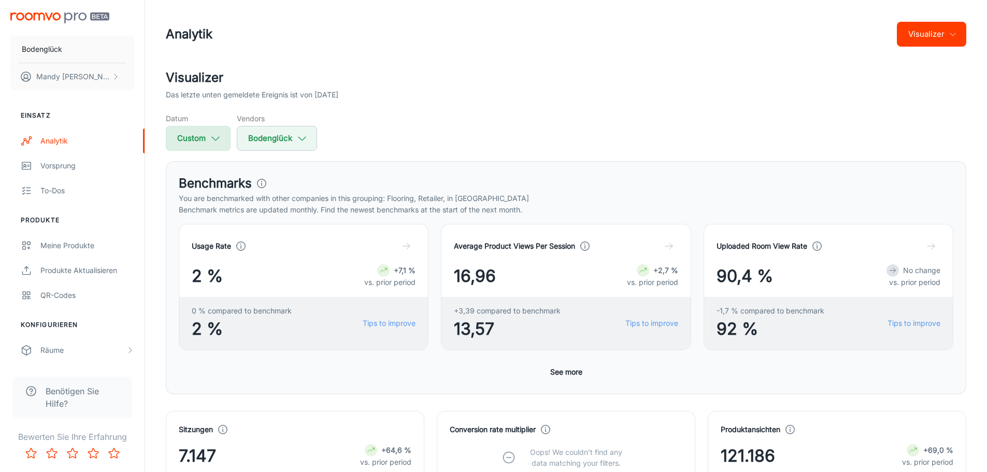
click at [225, 137] on button "Custom" at bounding box center [198, 138] width 65 height 25
select select "2025"
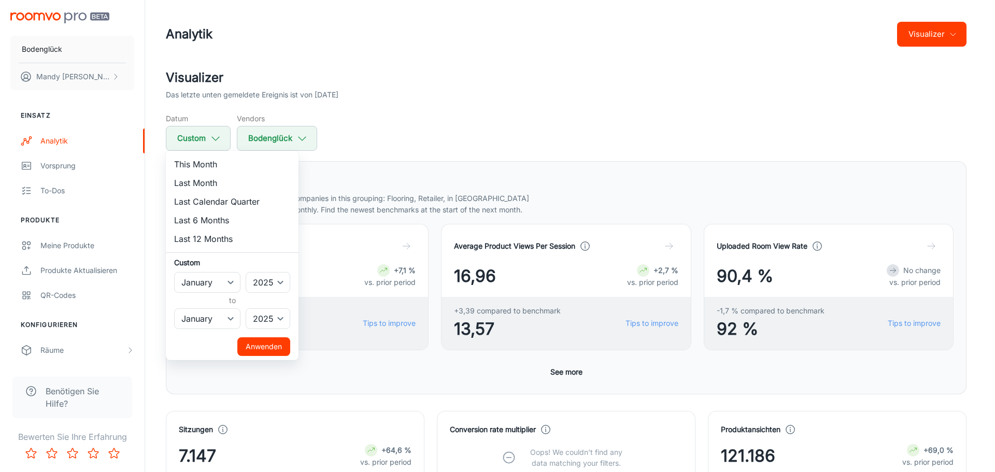
click at [461, 151] on div at bounding box center [497, 236] width 995 height 472
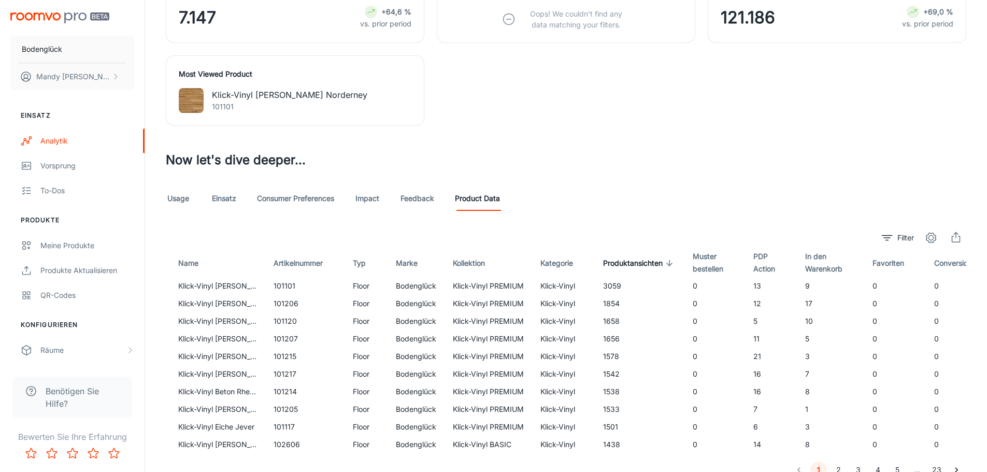
scroll to position [494, 0]
